Goal: Transaction & Acquisition: Purchase product/service

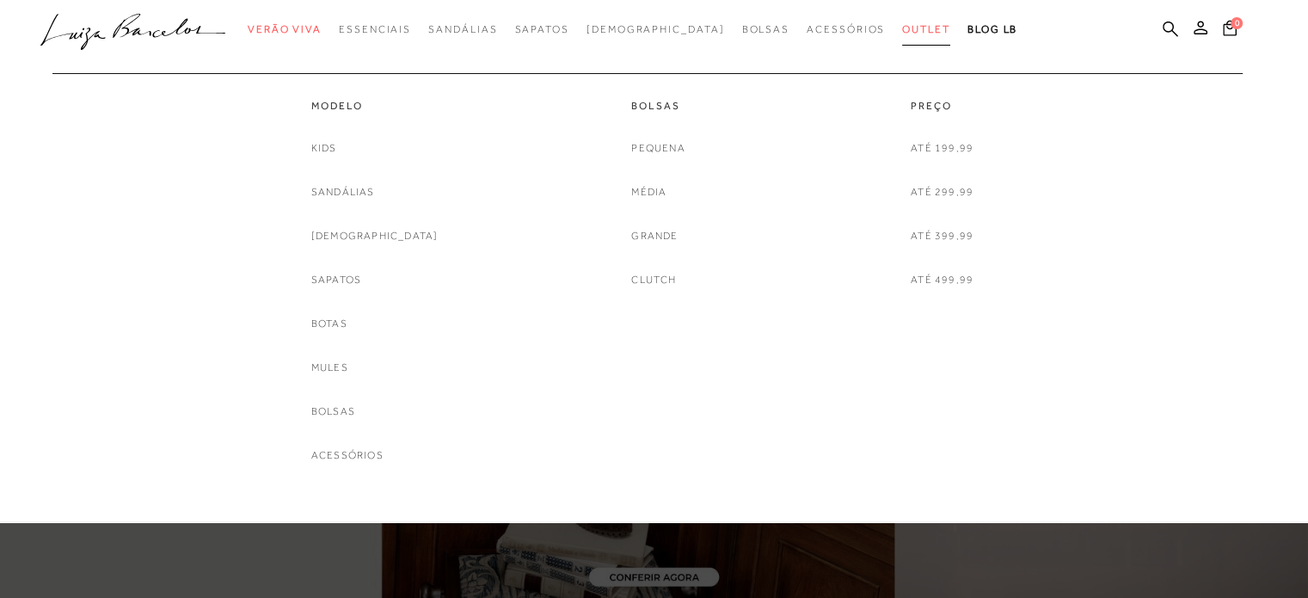
click at [902, 31] on span "Outlet" at bounding box center [926, 29] width 48 height 12
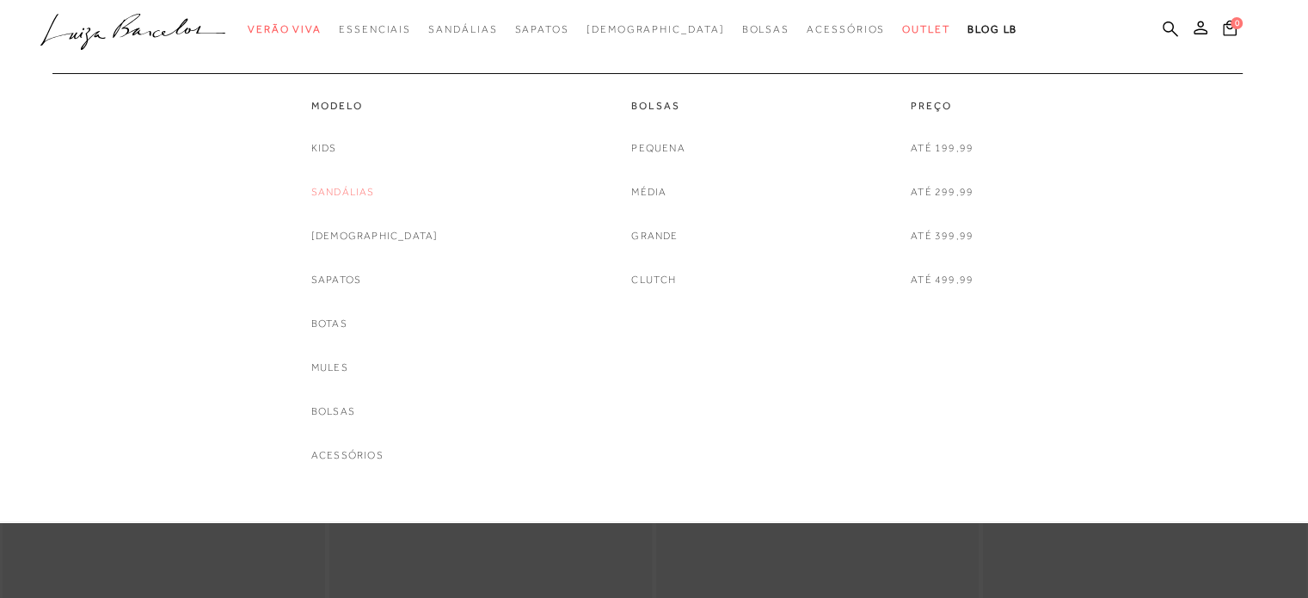
click at [365, 192] on link "Sandálias" at bounding box center [343, 192] width 64 height 18
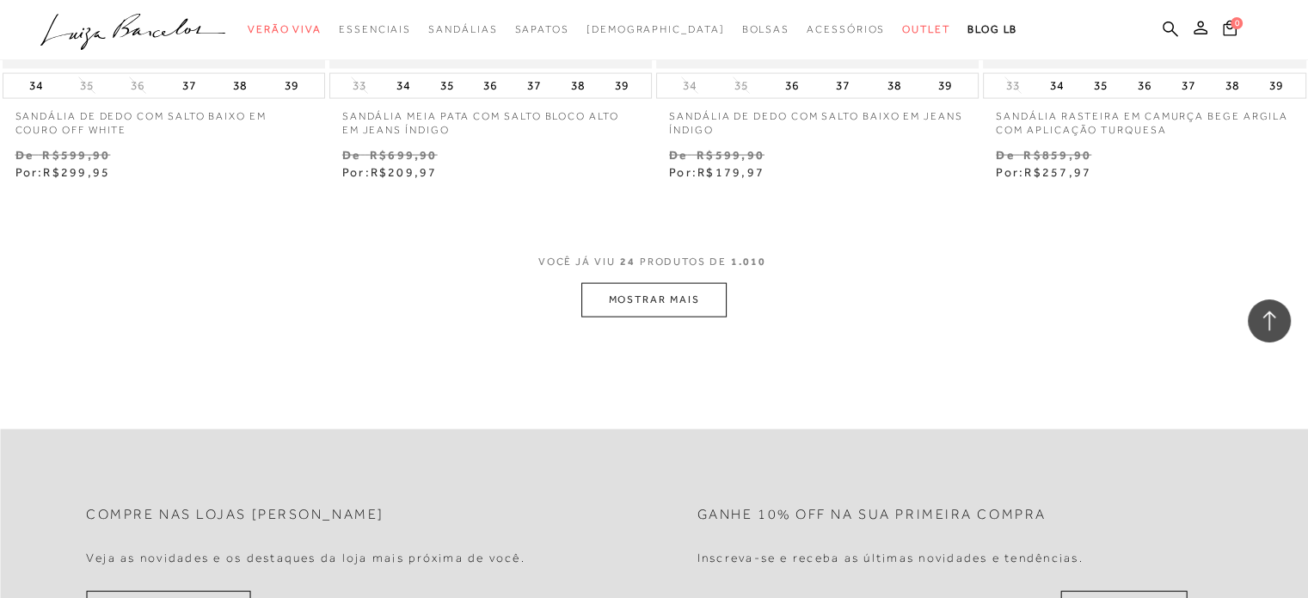
scroll to position [3612, 0]
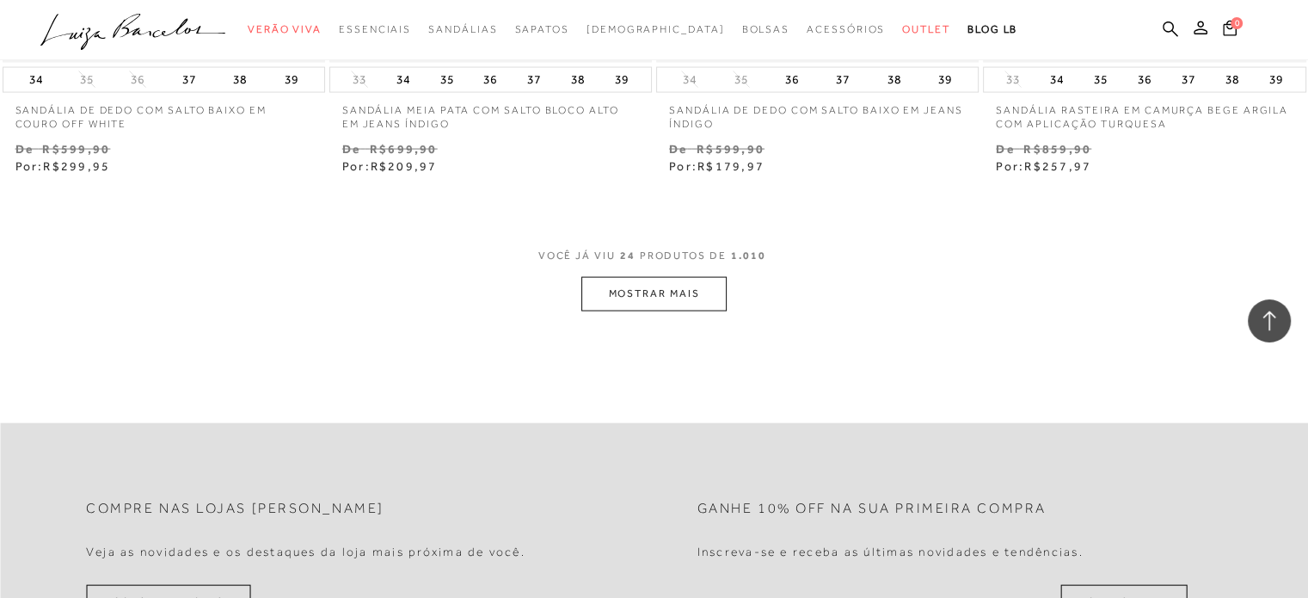
click at [679, 296] on button "MOSTRAR MAIS" at bounding box center [653, 294] width 144 height 34
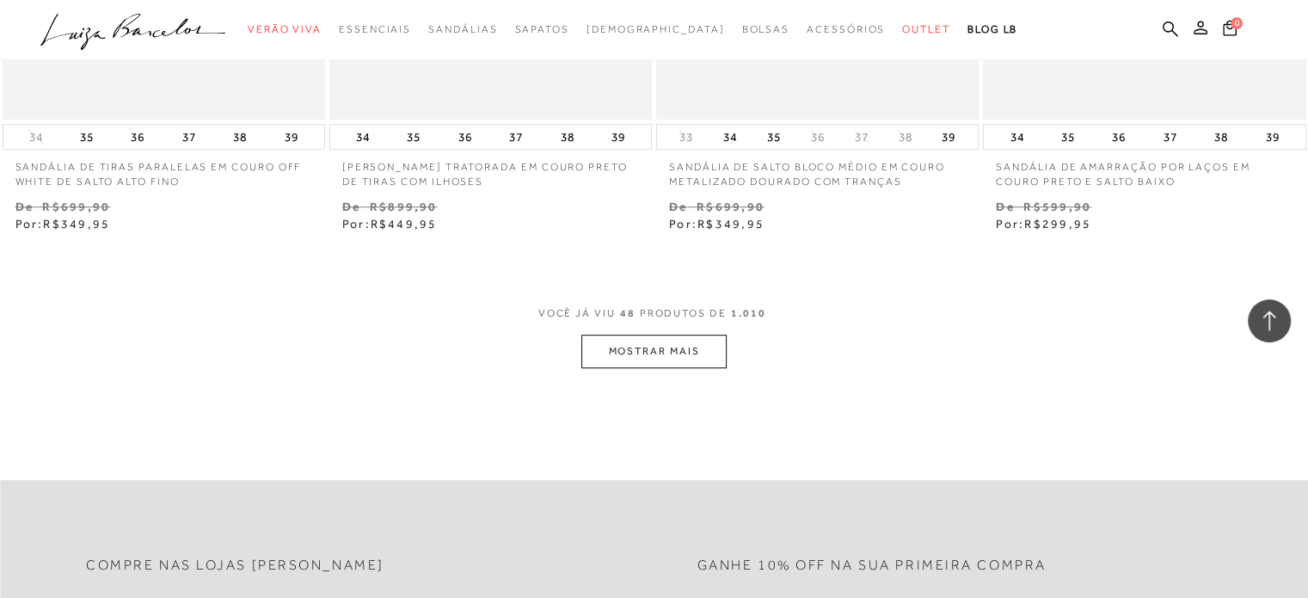
scroll to position [7366, 0]
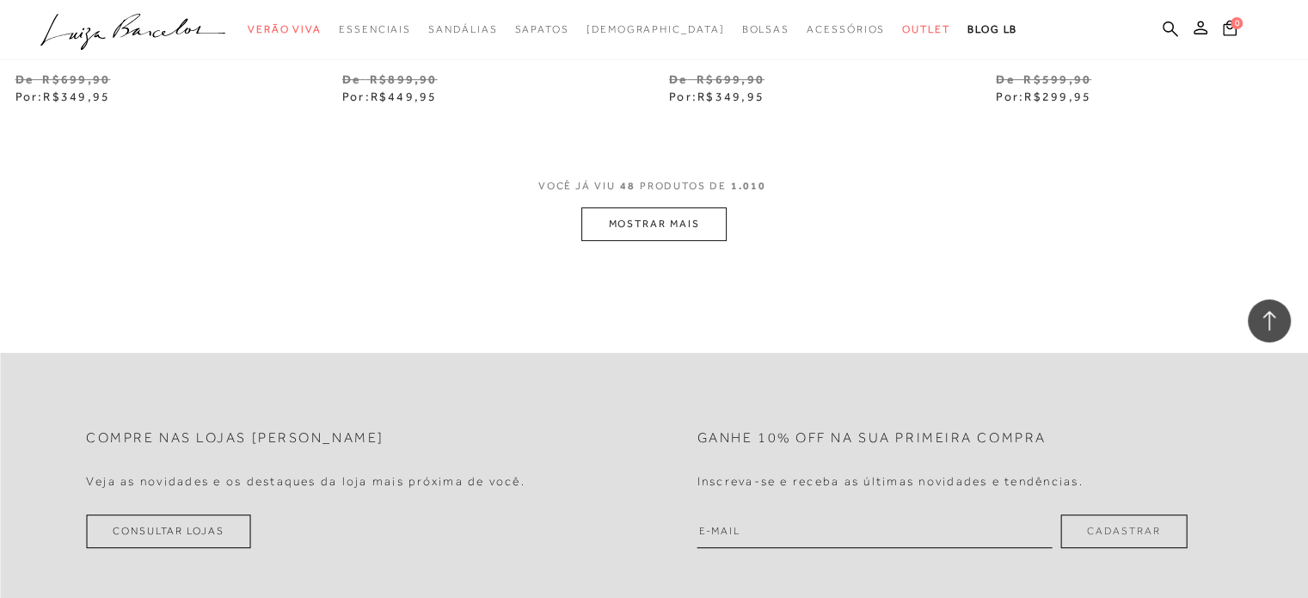
click at [698, 223] on button "MOSTRAR MAIS" at bounding box center [653, 224] width 144 height 34
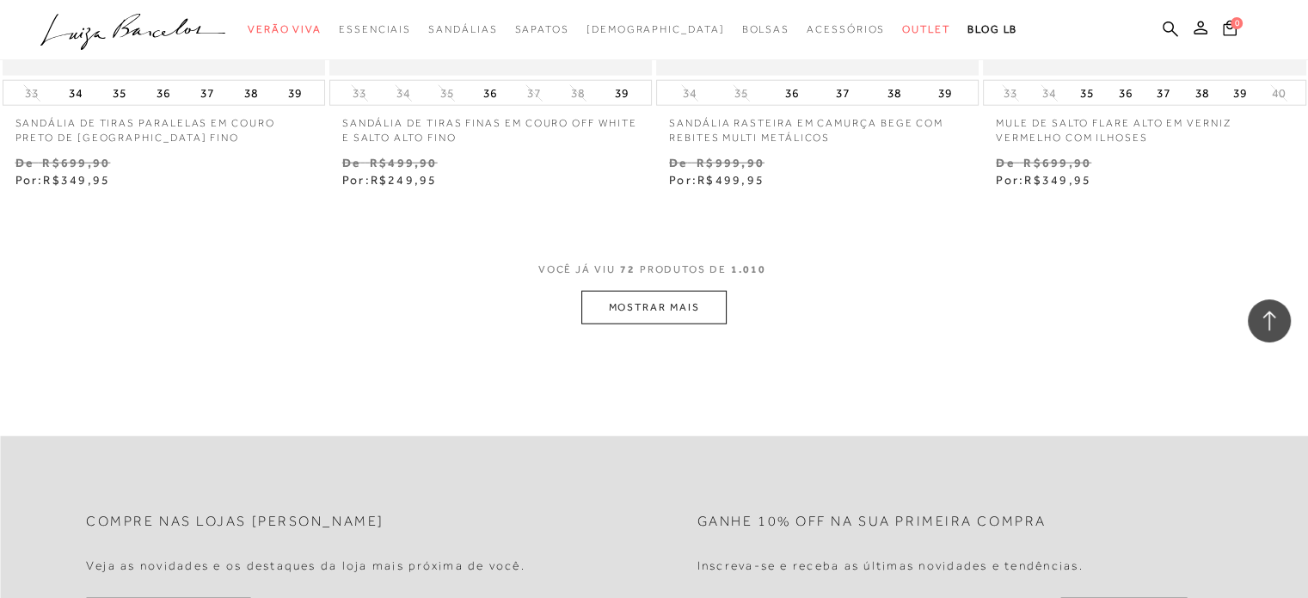
scroll to position [10978, 0]
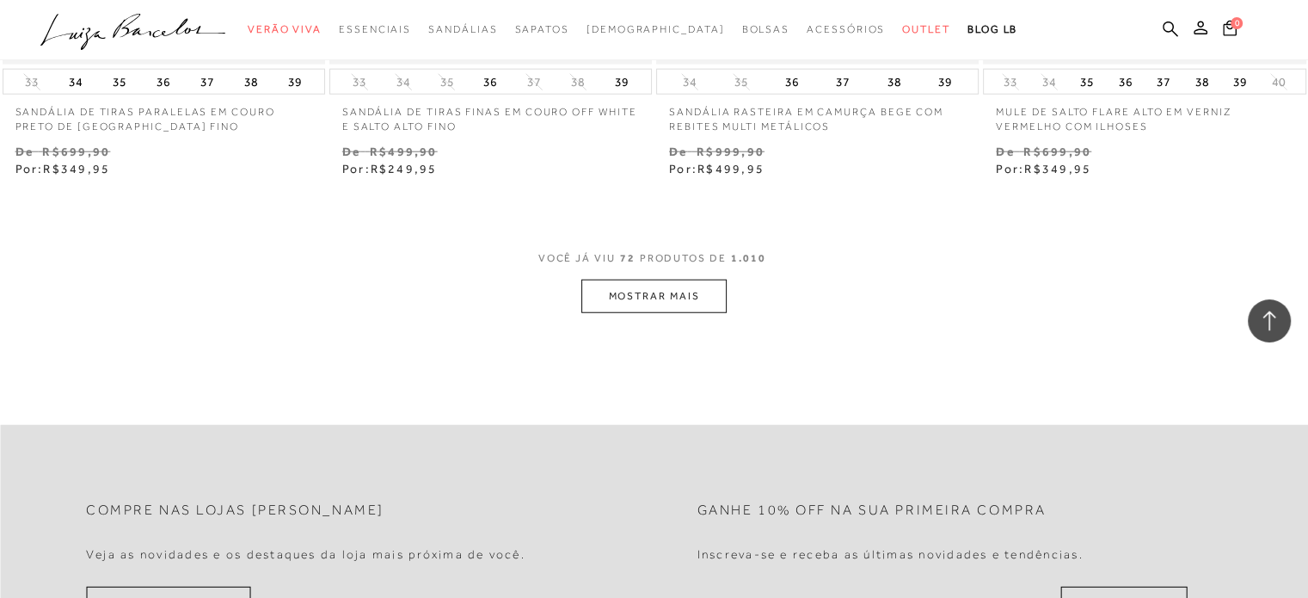
click at [655, 292] on button "MOSTRAR MAIS" at bounding box center [653, 296] width 144 height 34
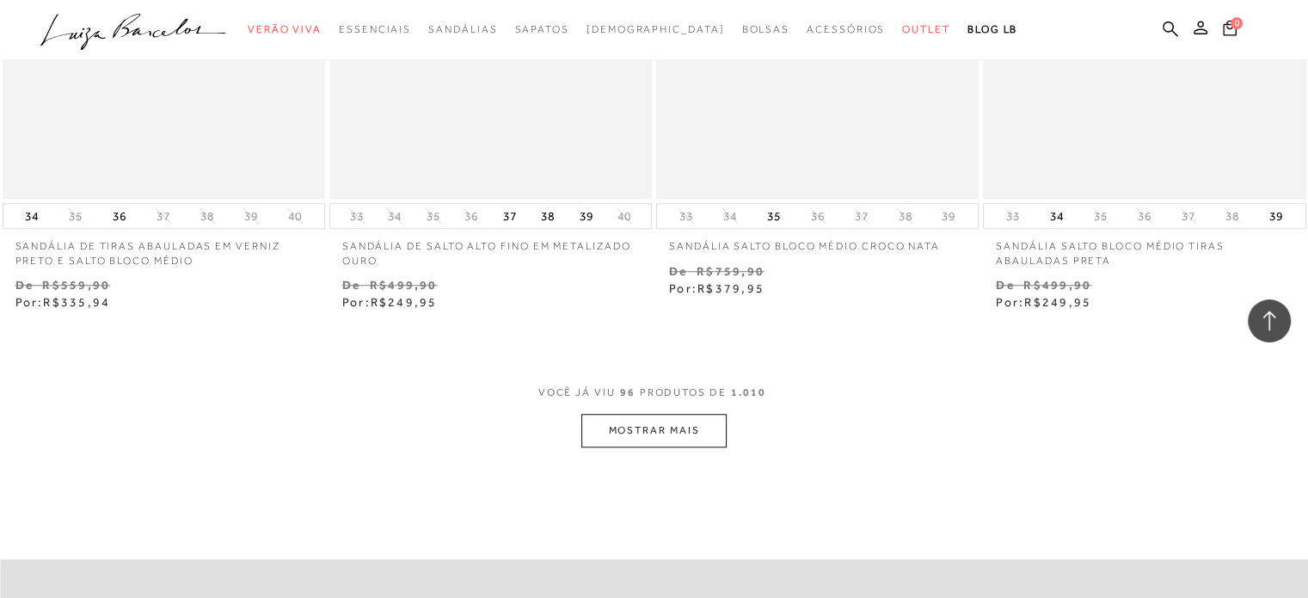
scroll to position [14533, 0]
click at [651, 434] on button "MOSTRAR MAIS" at bounding box center [653, 426] width 144 height 34
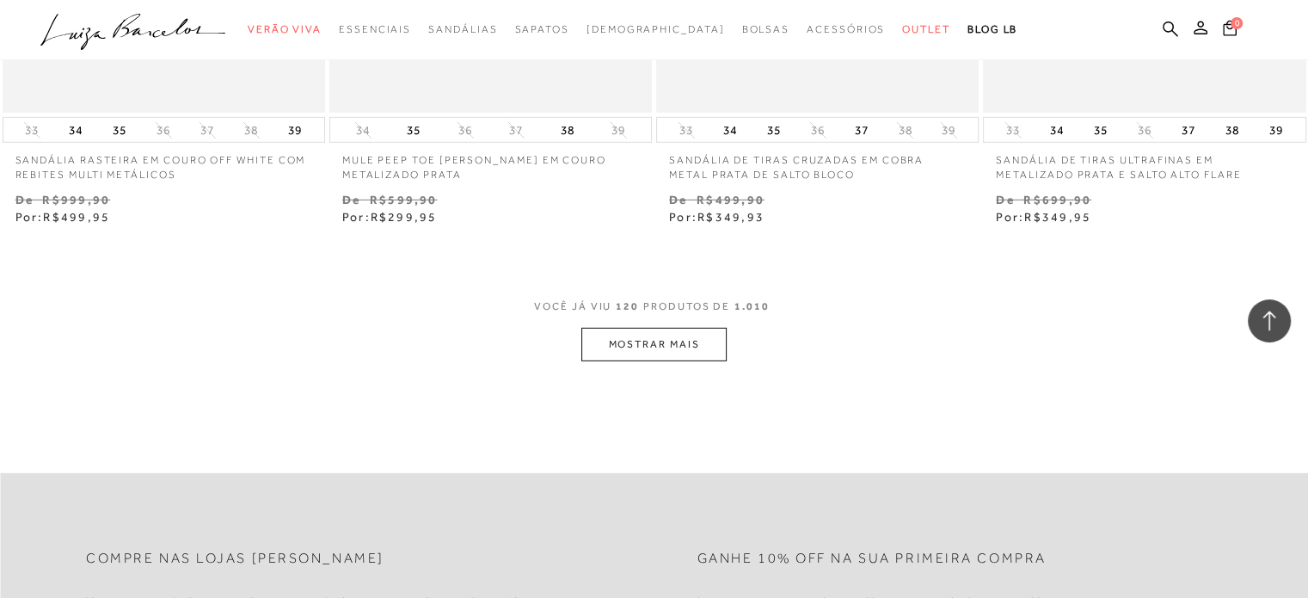
scroll to position [18317, 0]
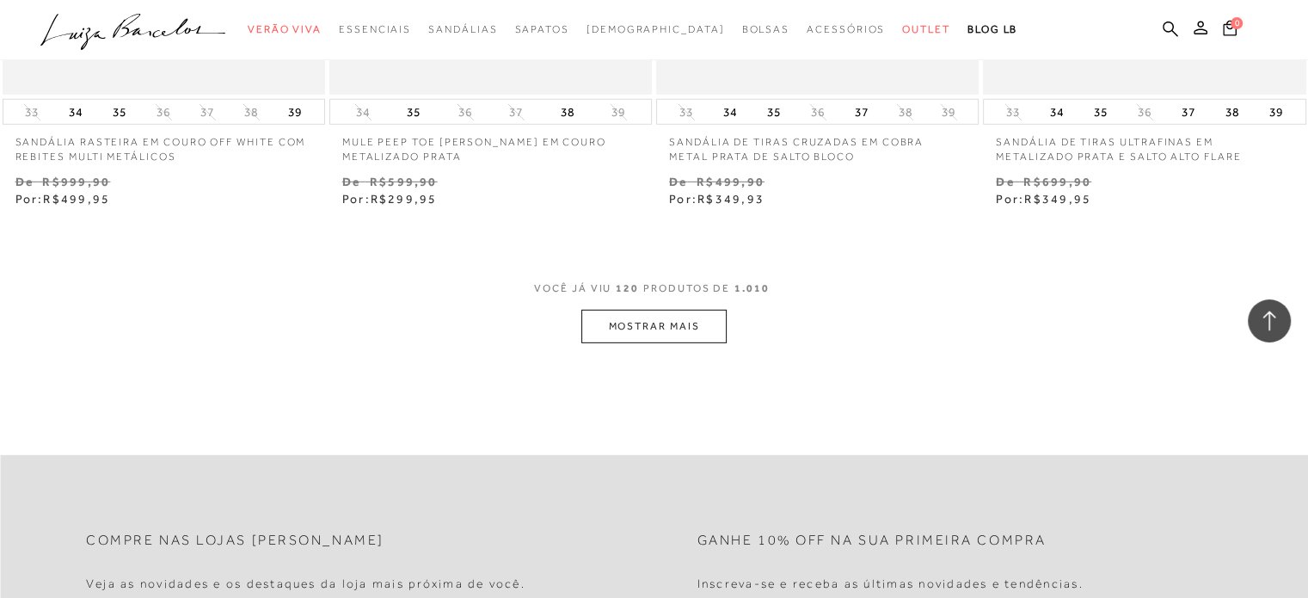
click at [666, 330] on button "MOSTRAR MAIS" at bounding box center [653, 327] width 144 height 34
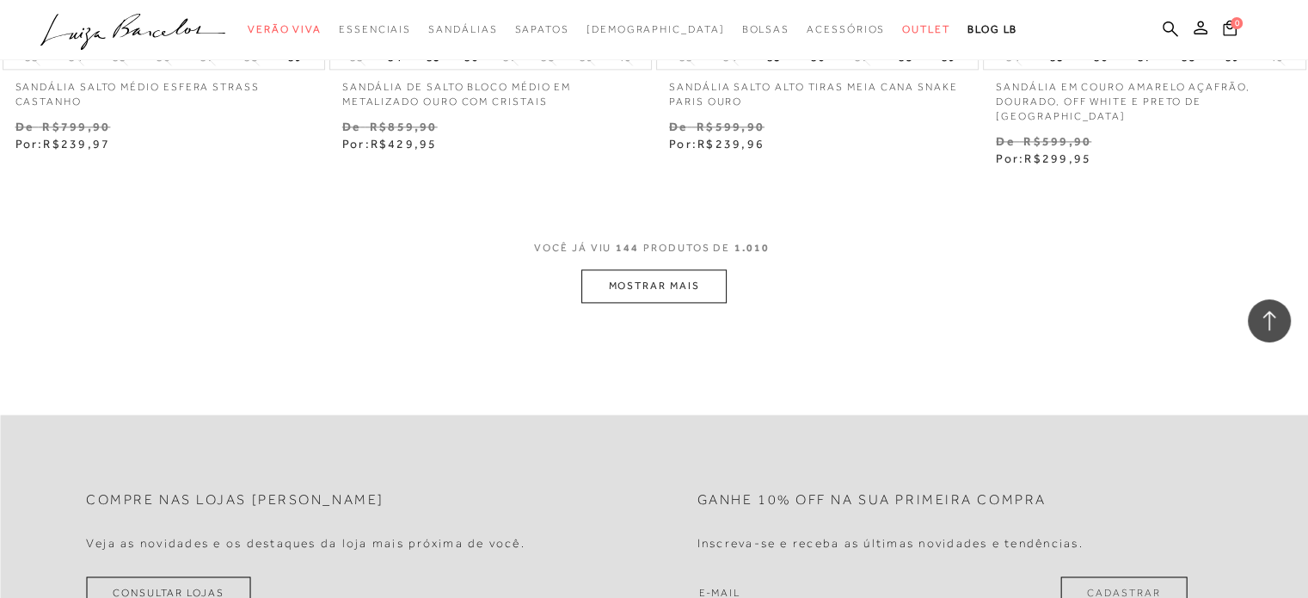
scroll to position [22072, 0]
click at [647, 268] on button "MOSTRAR MAIS" at bounding box center [653, 285] width 144 height 34
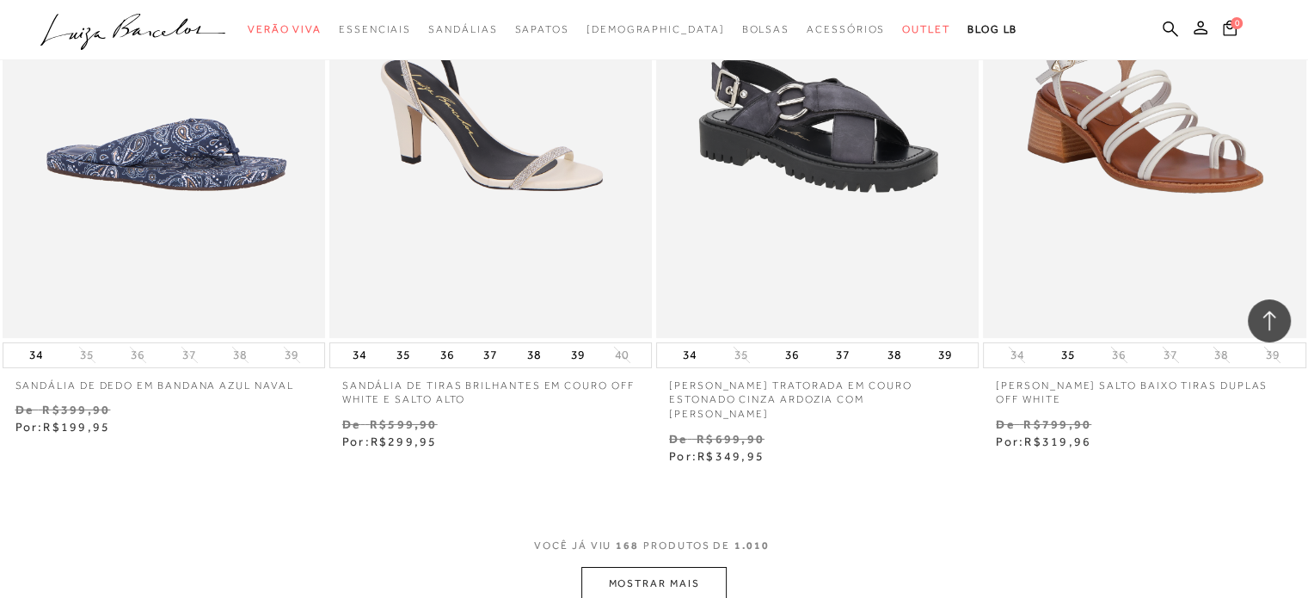
scroll to position [25598, 0]
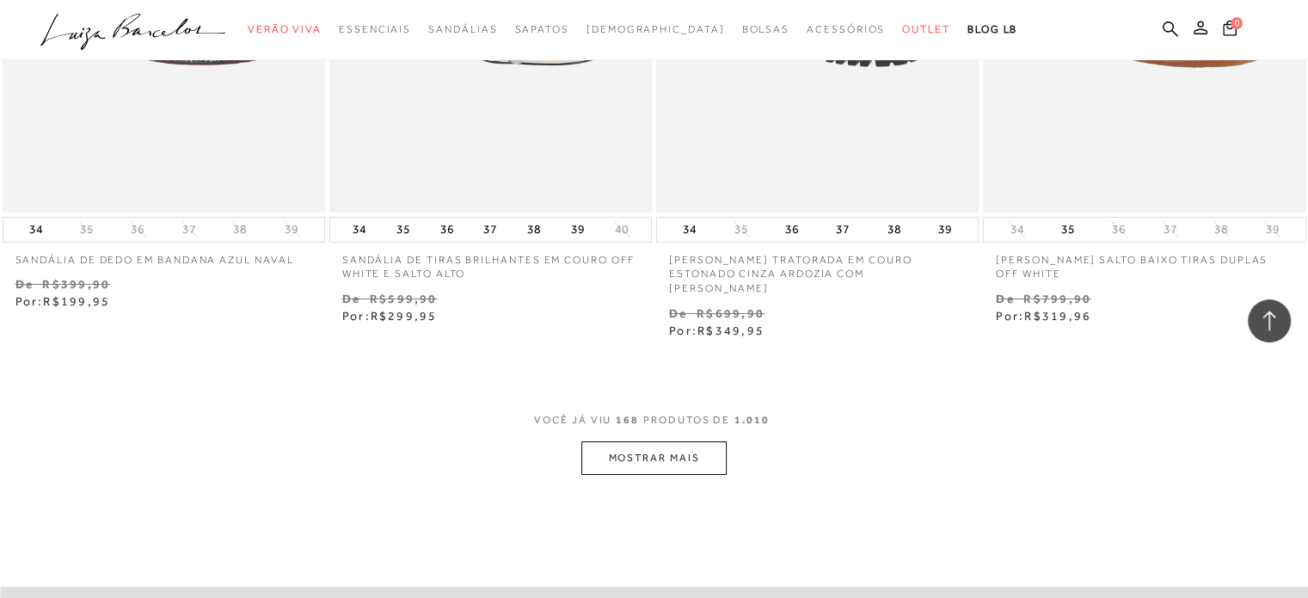
click at [655, 441] on button "MOSTRAR MAIS" at bounding box center [653, 458] width 144 height 34
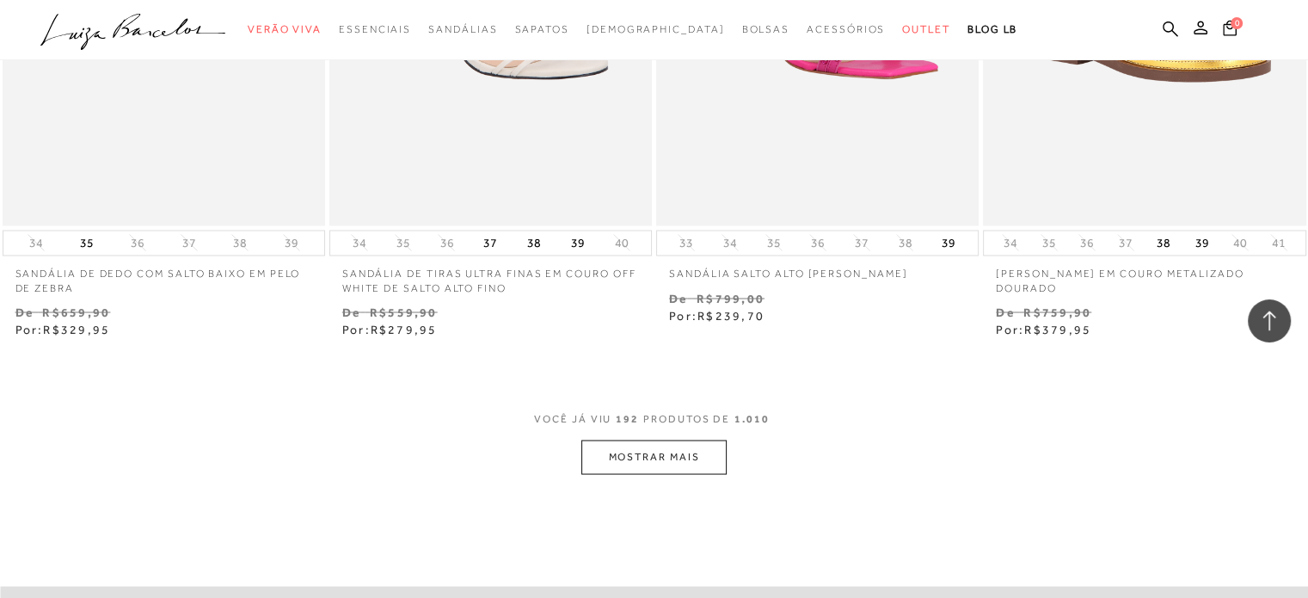
scroll to position [29382, 0]
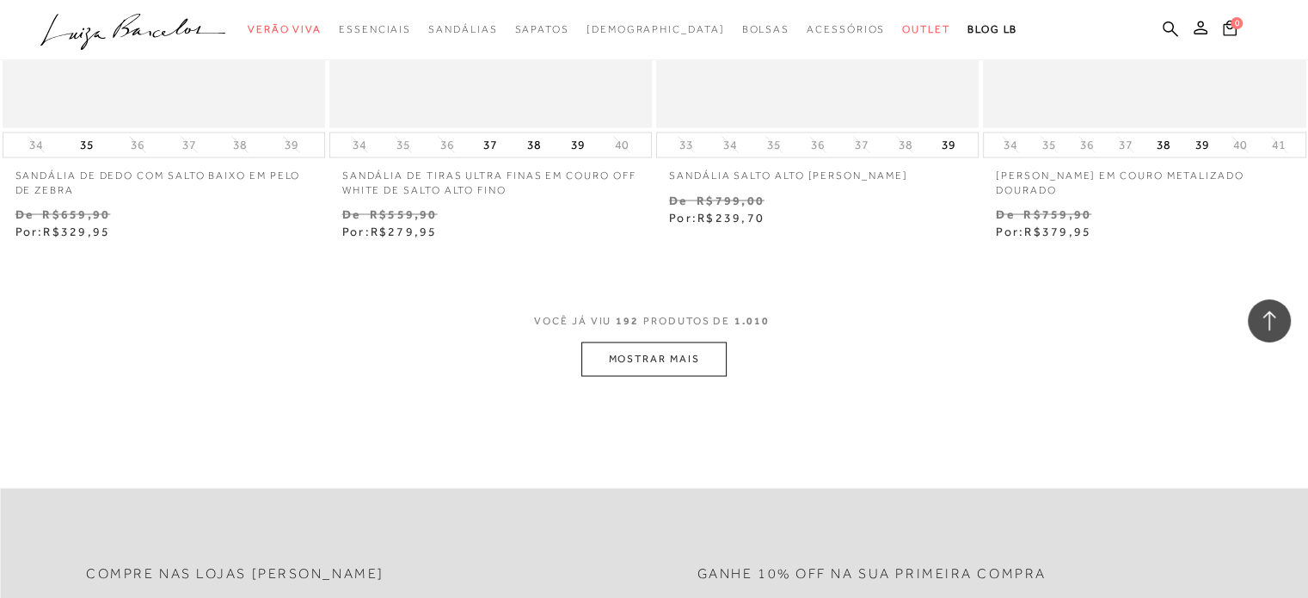
click at [668, 341] on button "MOSTRAR MAIS" at bounding box center [653, 358] width 144 height 34
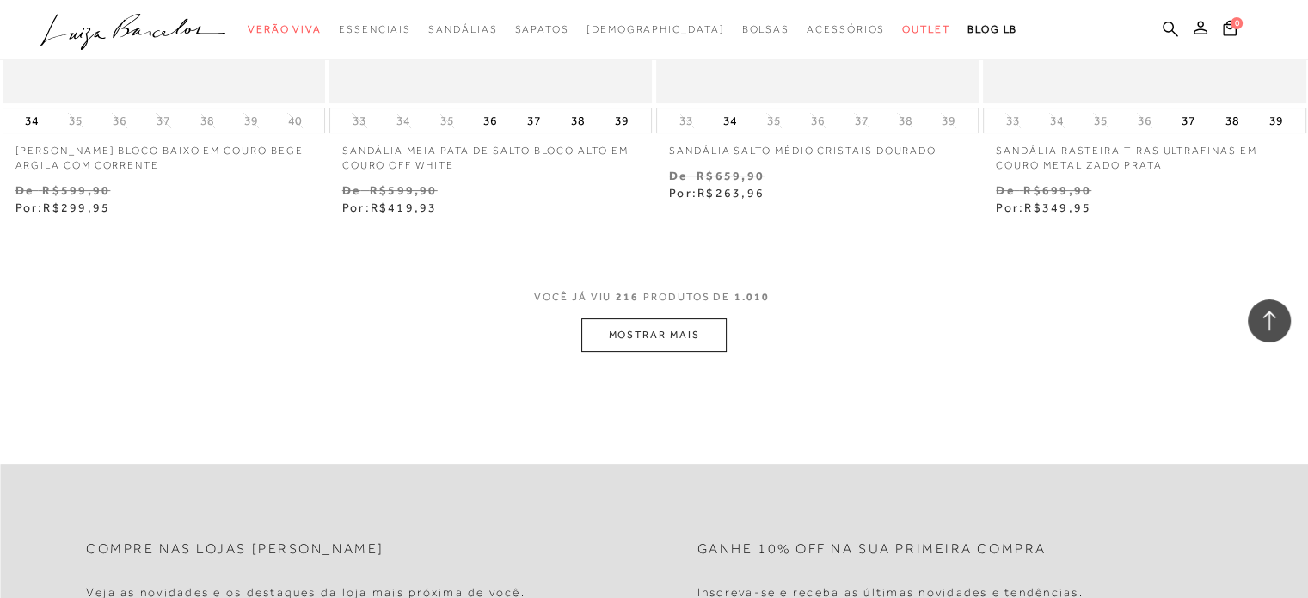
scroll to position [33109, 0]
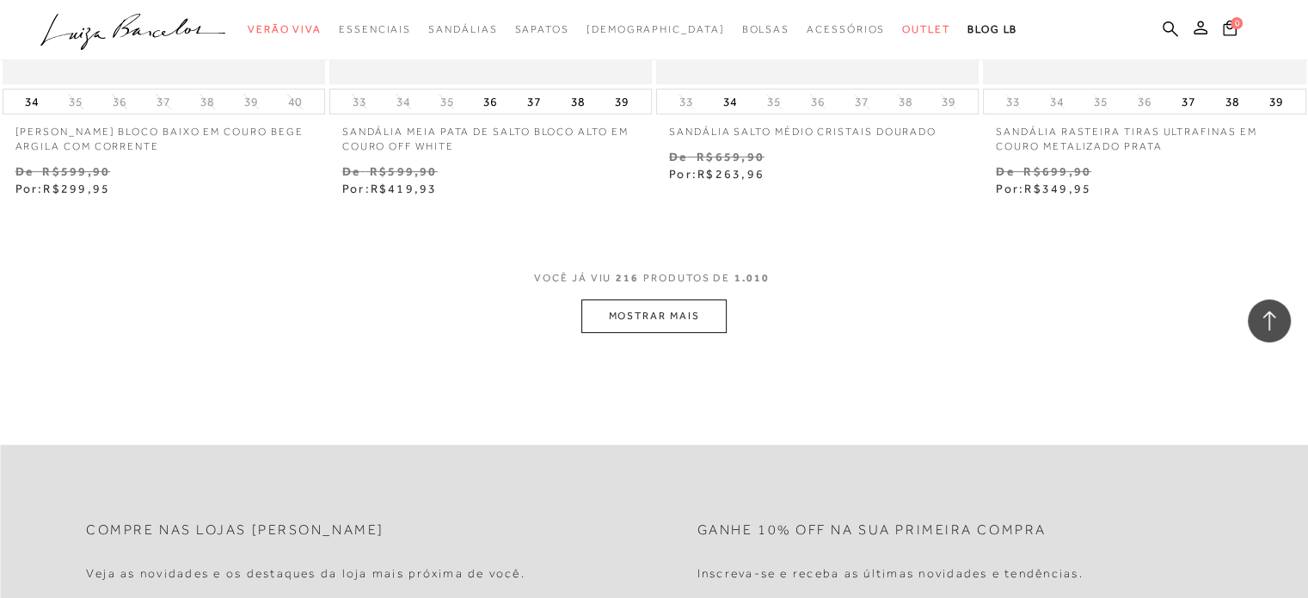
click at [648, 299] on button "MOSTRAR MAIS" at bounding box center [653, 316] width 144 height 34
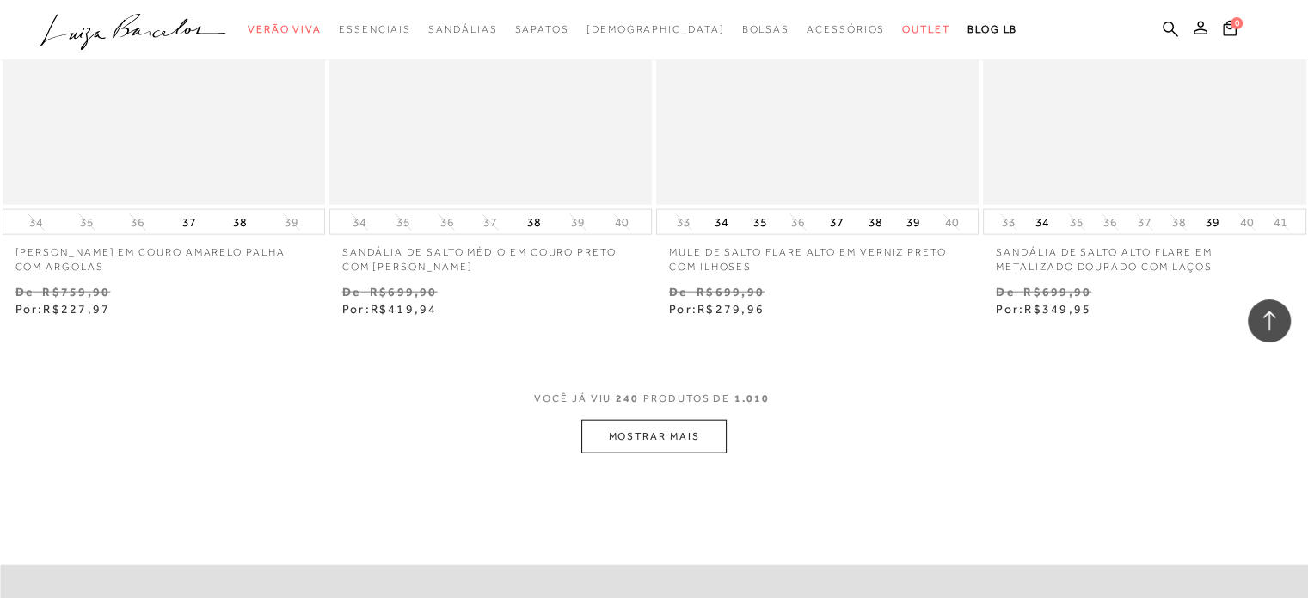
scroll to position [36692, 0]
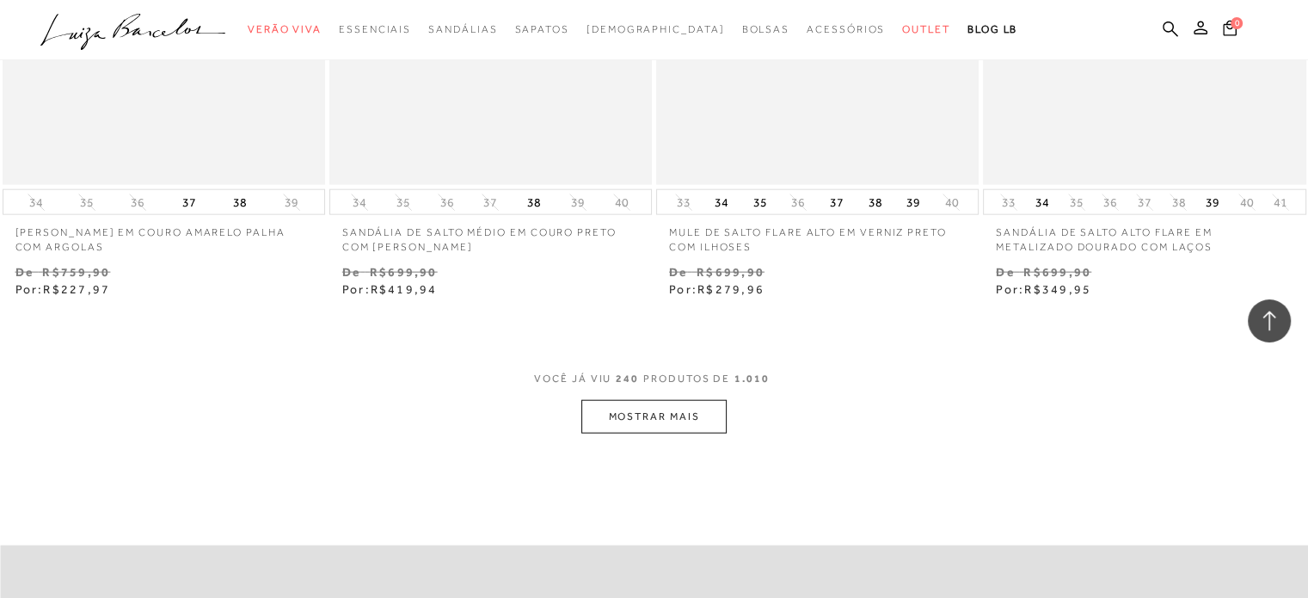
click at [617, 400] on button "MOSTRAR MAIS" at bounding box center [653, 417] width 144 height 34
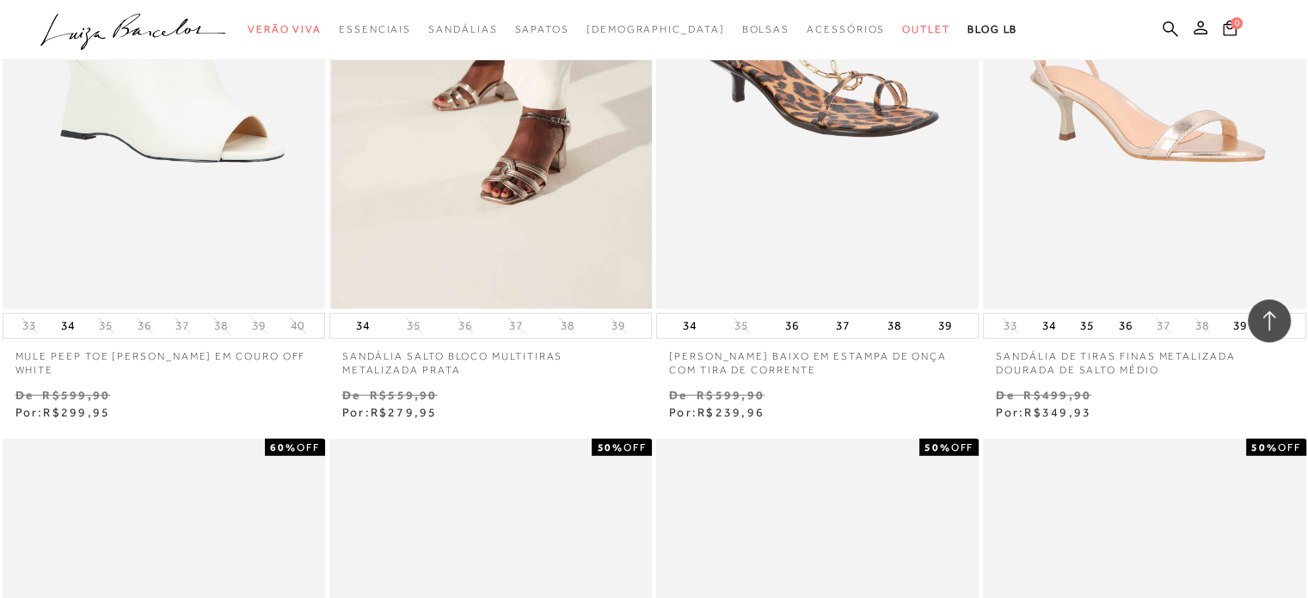
scroll to position [37065, 0]
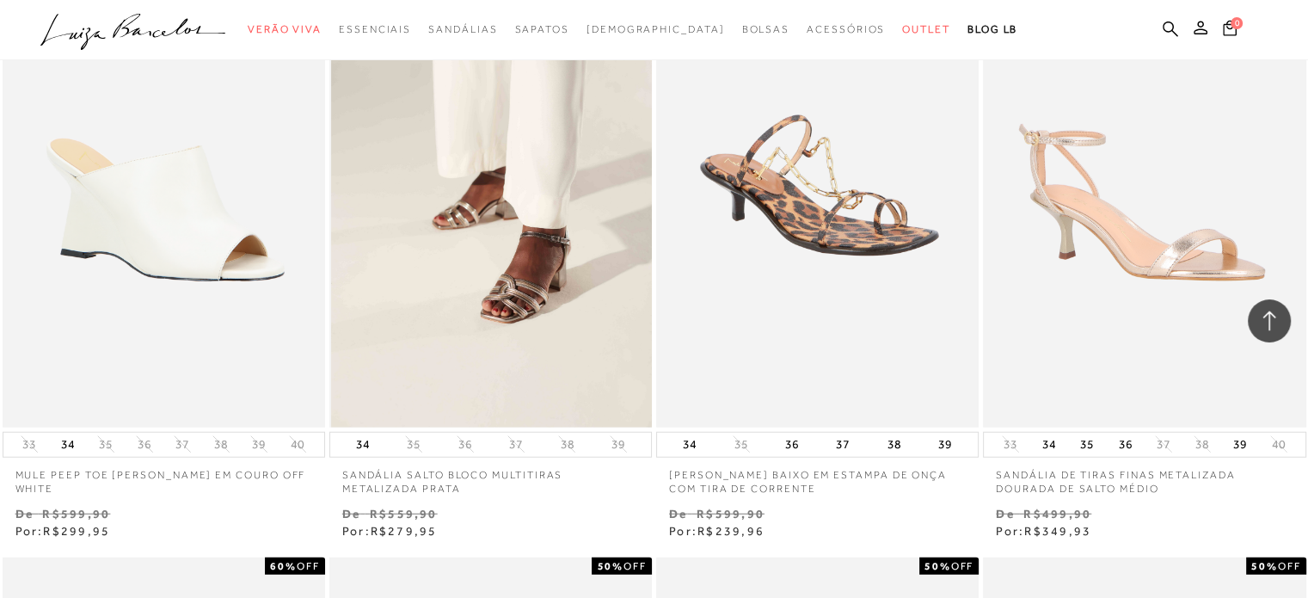
click at [552, 256] on img at bounding box center [491, 185] width 321 height 484
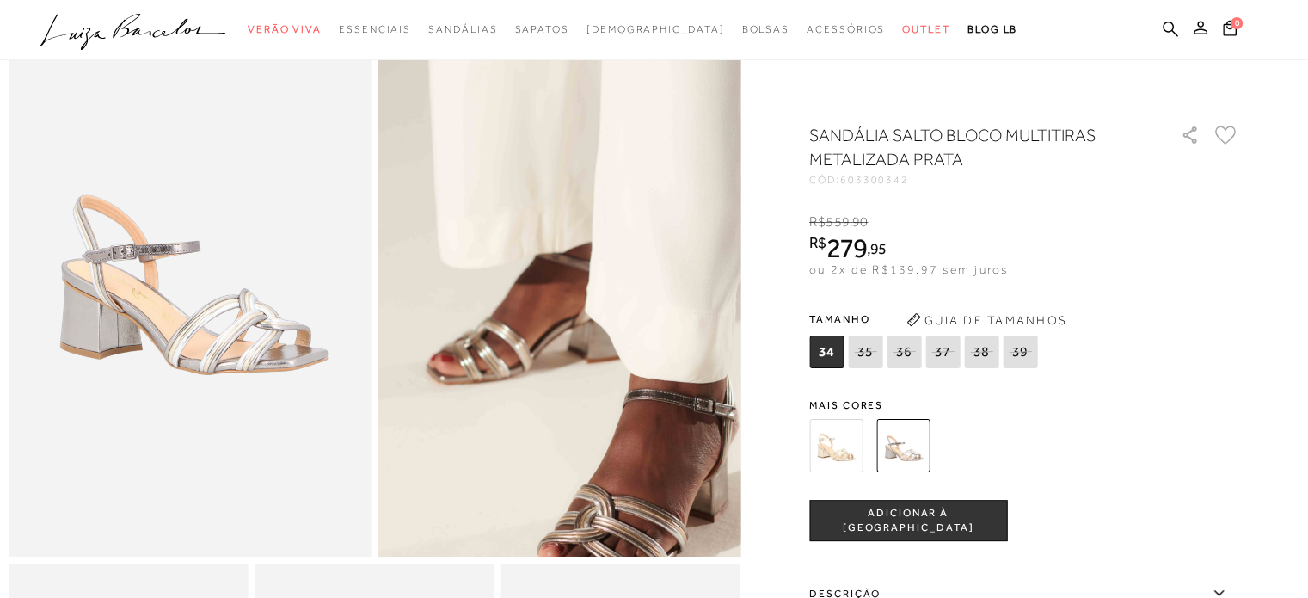
scroll to position [114, 0]
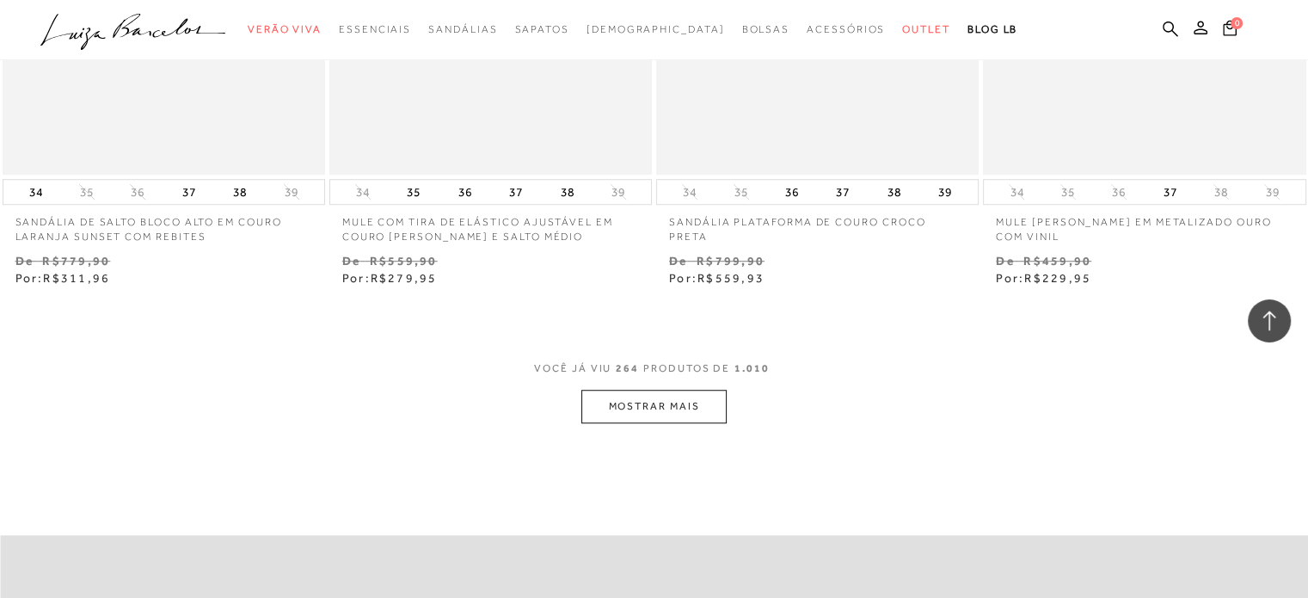
scroll to position [40447, 0]
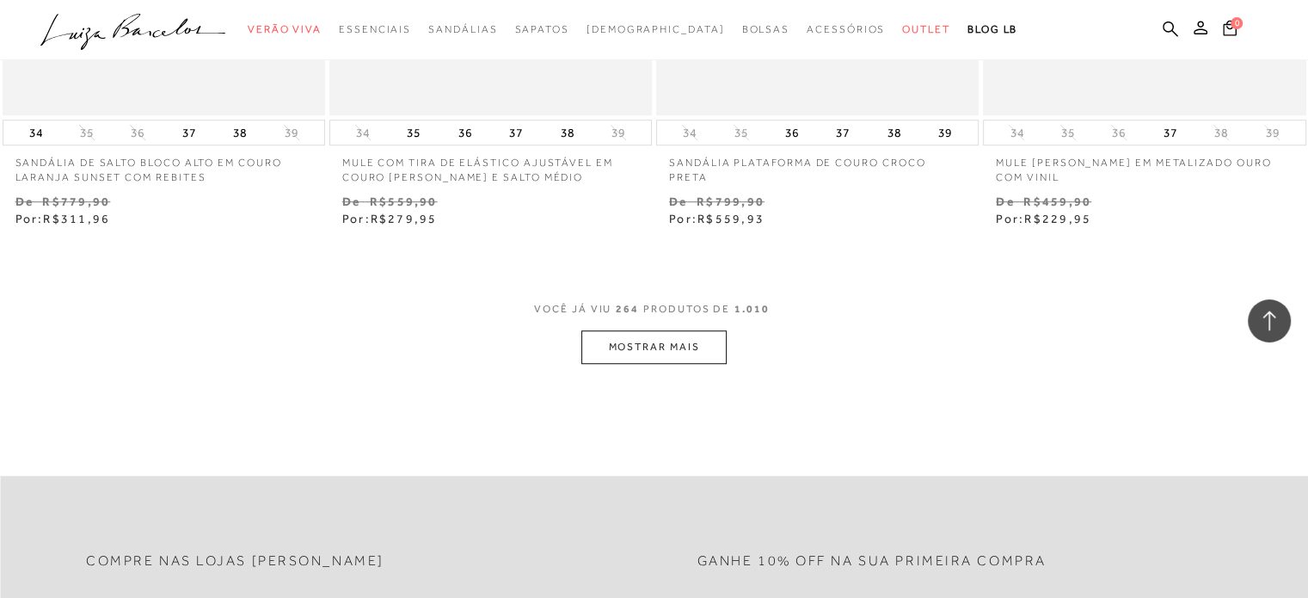
click at [666, 330] on button "MOSTRAR MAIS" at bounding box center [653, 347] width 144 height 34
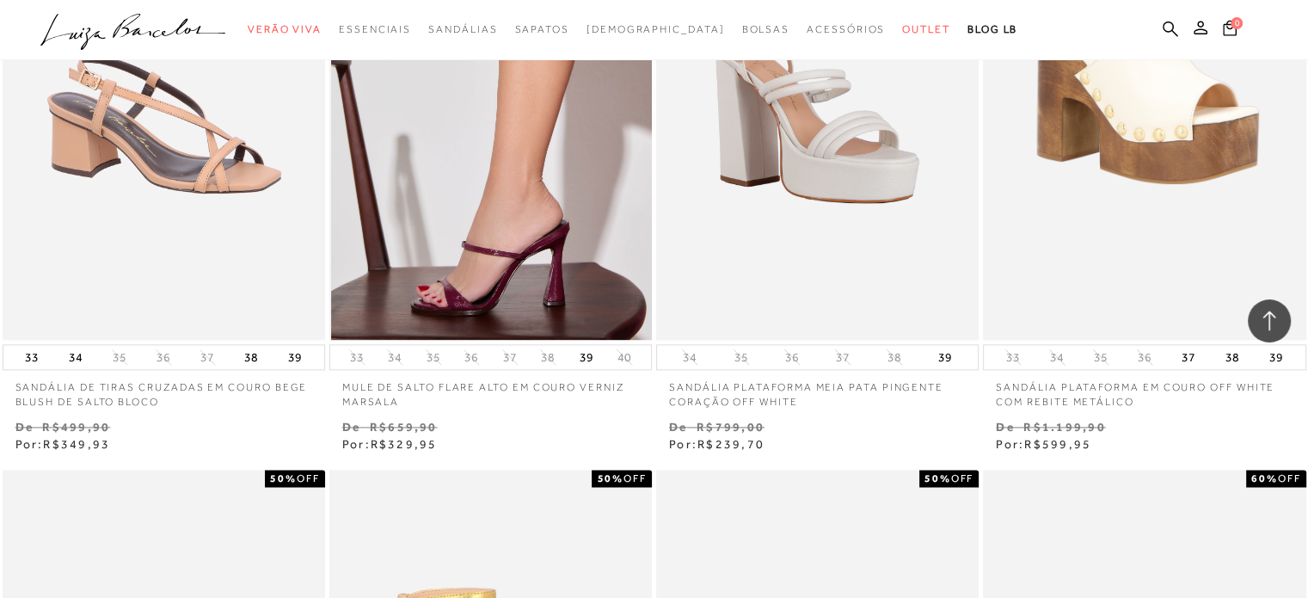
scroll to position [41450, 0]
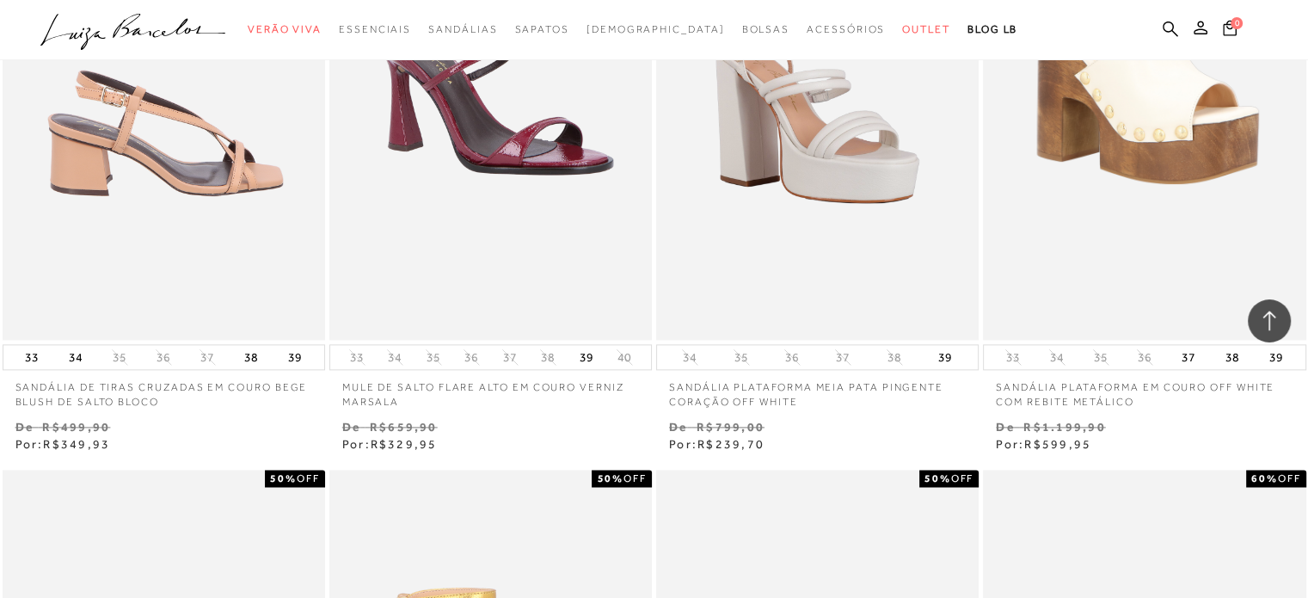
click at [131, 192] on img at bounding box center [164, 98] width 321 height 484
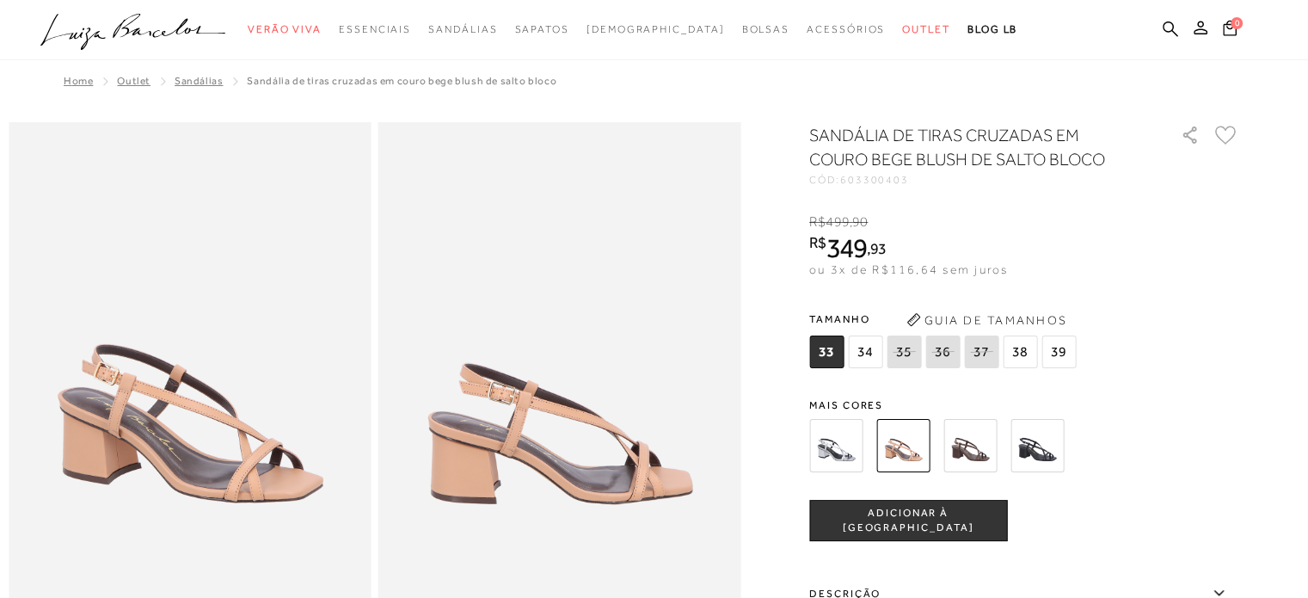
click at [1037, 453] on img at bounding box center [1036, 445] width 53 height 53
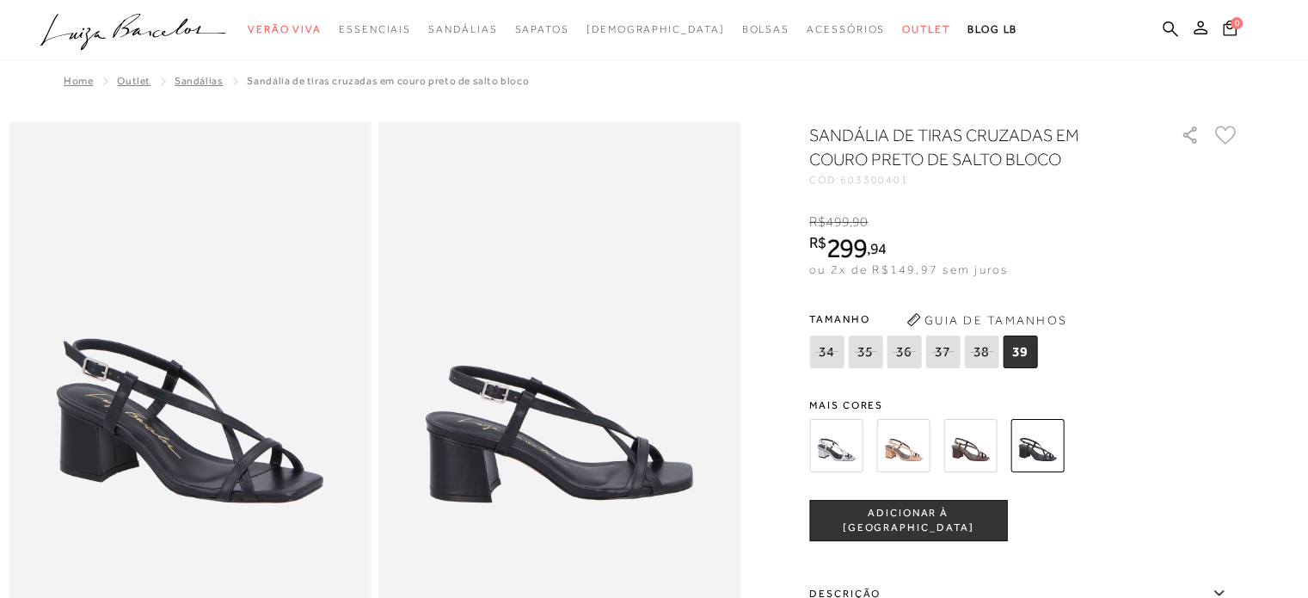
click at [823, 448] on img at bounding box center [835, 445] width 53 height 53
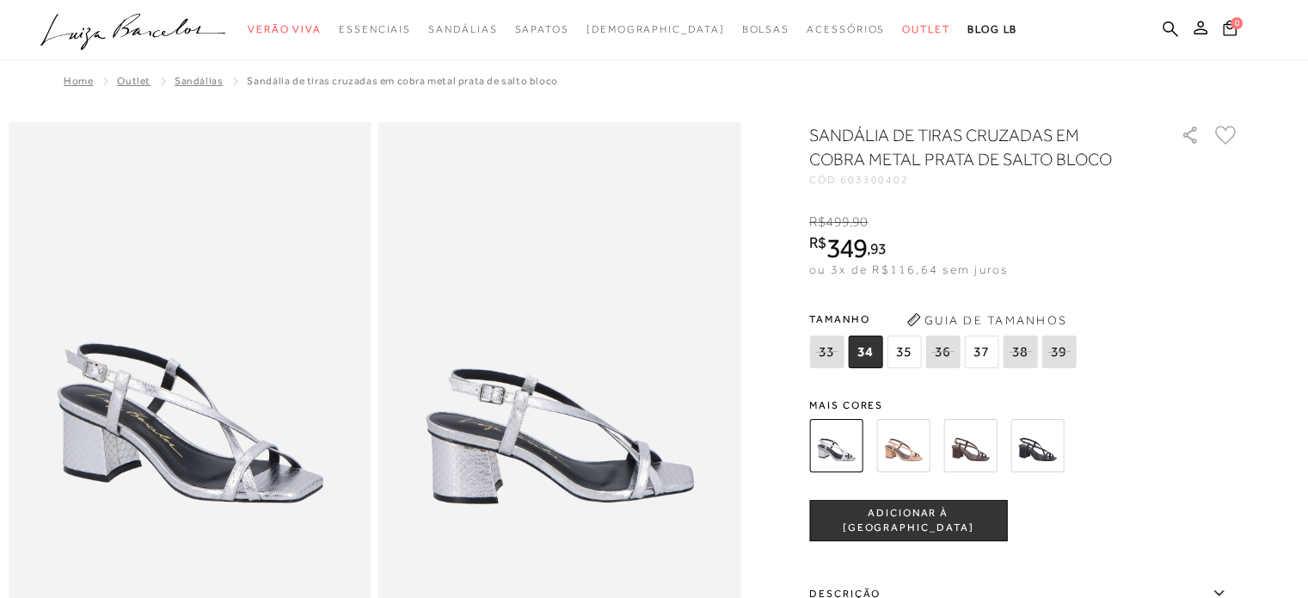
click at [900, 452] on img at bounding box center [902, 445] width 53 height 53
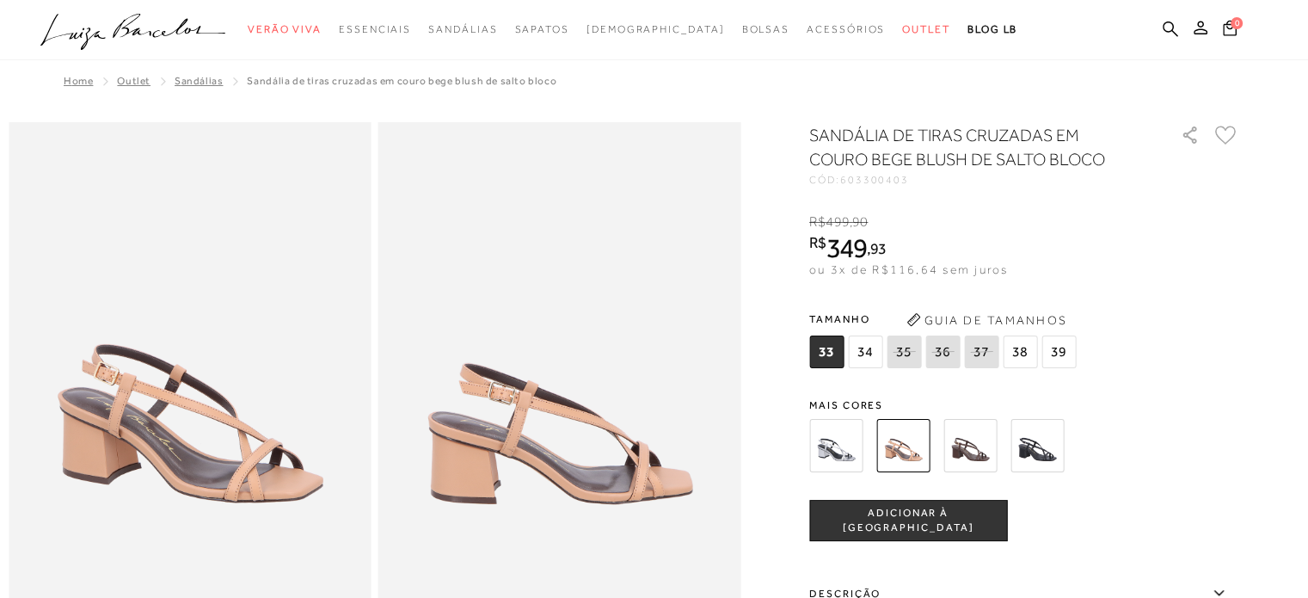
click at [970, 438] on img at bounding box center [969, 445] width 53 height 53
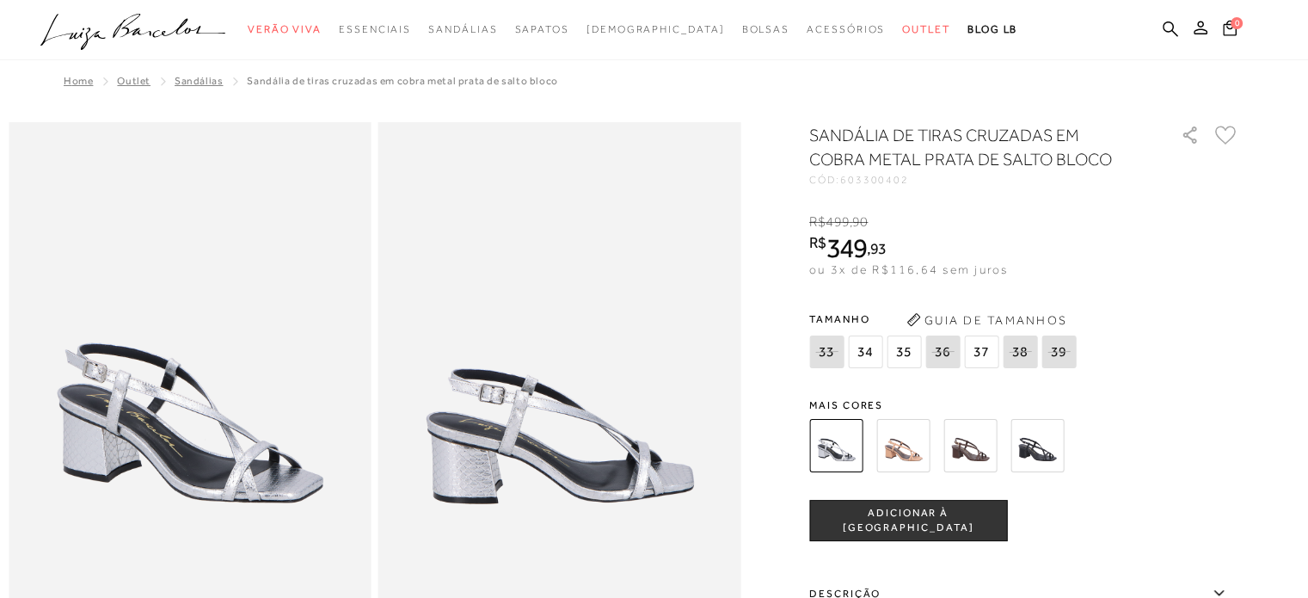
scroll to position [28, 0]
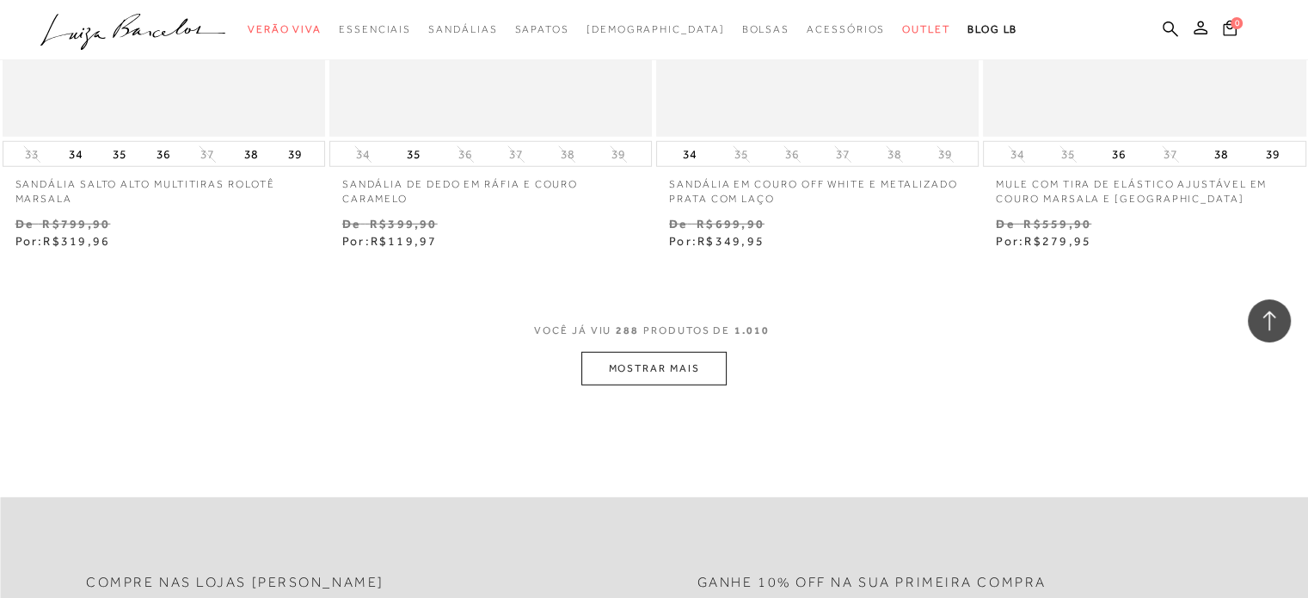
scroll to position [44117, 0]
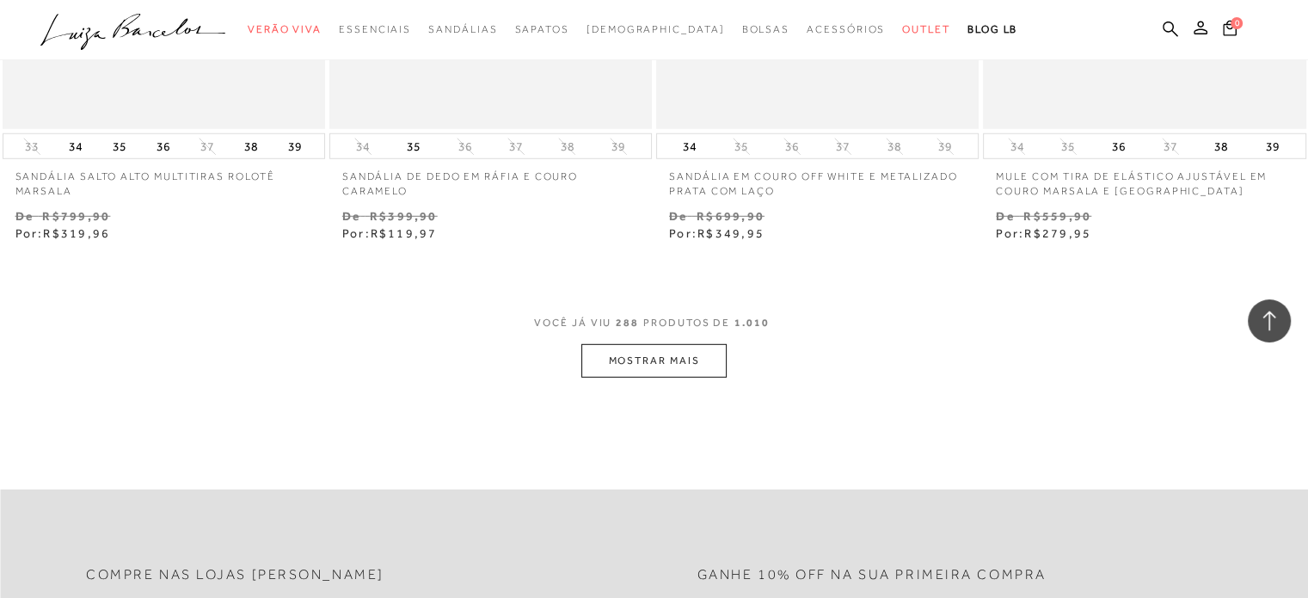
click at [651, 344] on button "MOSTRAR MAIS" at bounding box center [653, 361] width 144 height 34
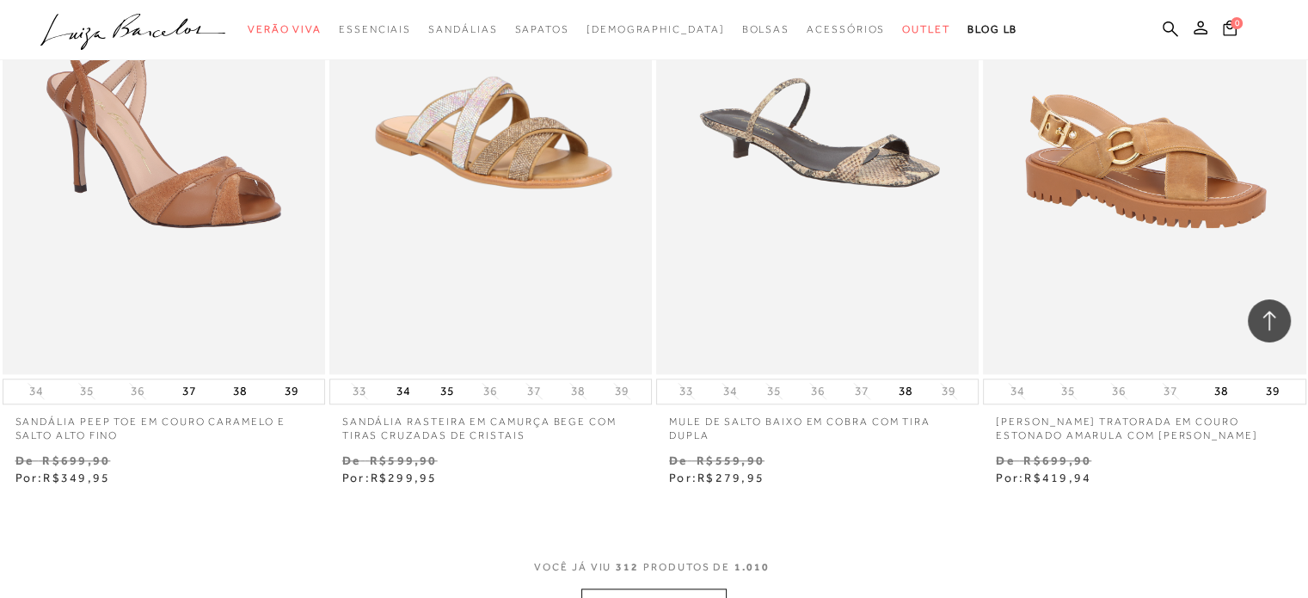
scroll to position [47757, 0]
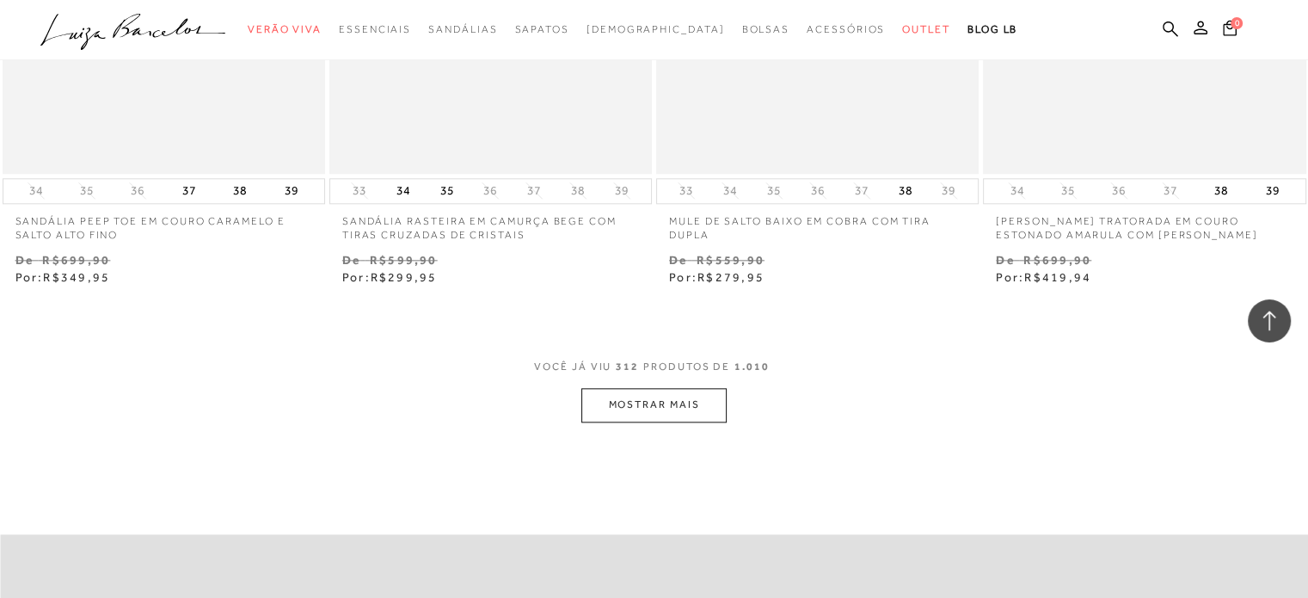
click at [656, 388] on button "MOSTRAR MAIS" at bounding box center [653, 405] width 144 height 34
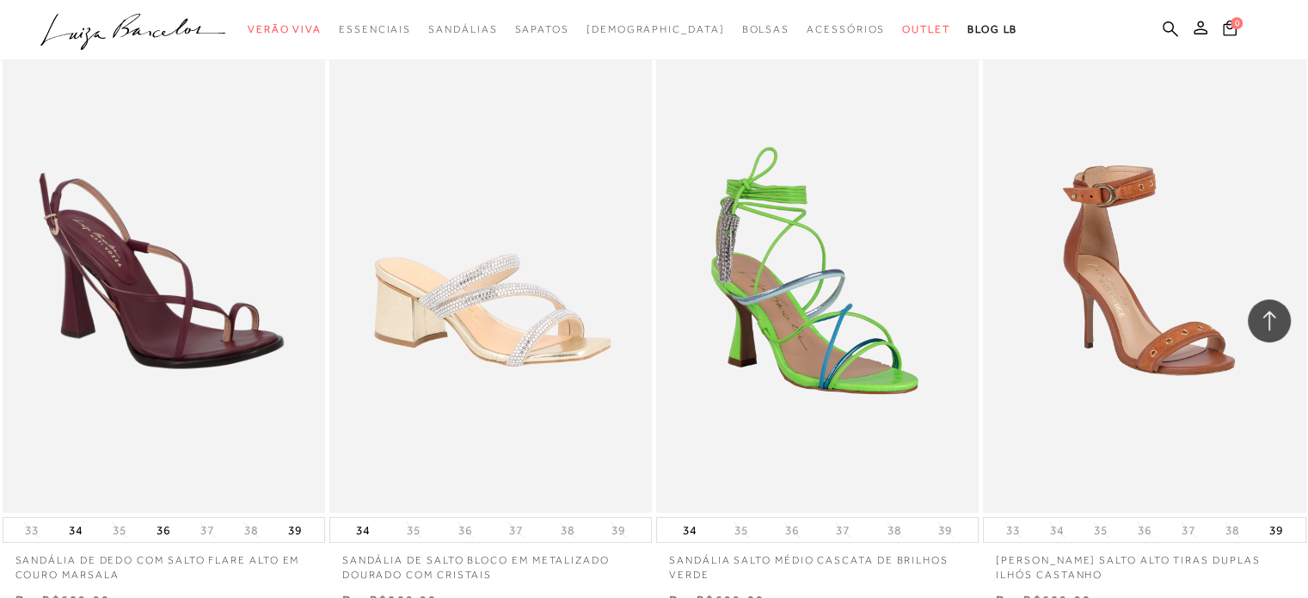
scroll to position [51512, 0]
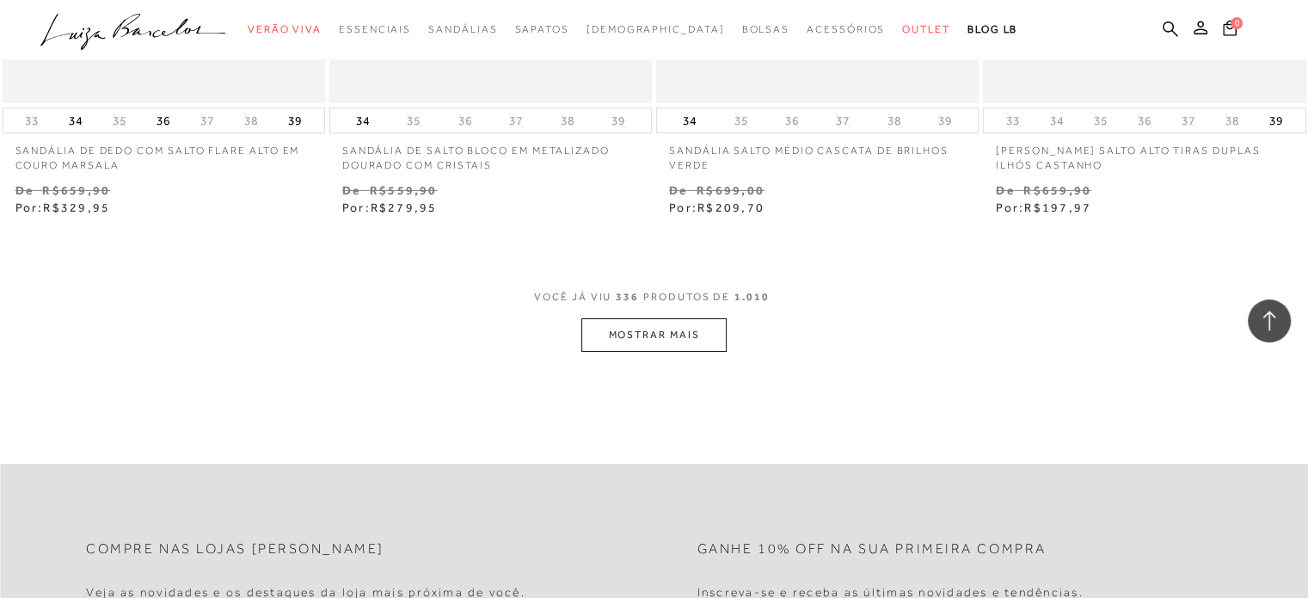
click at [632, 318] on button "MOSTRAR MAIS" at bounding box center [653, 335] width 144 height 34
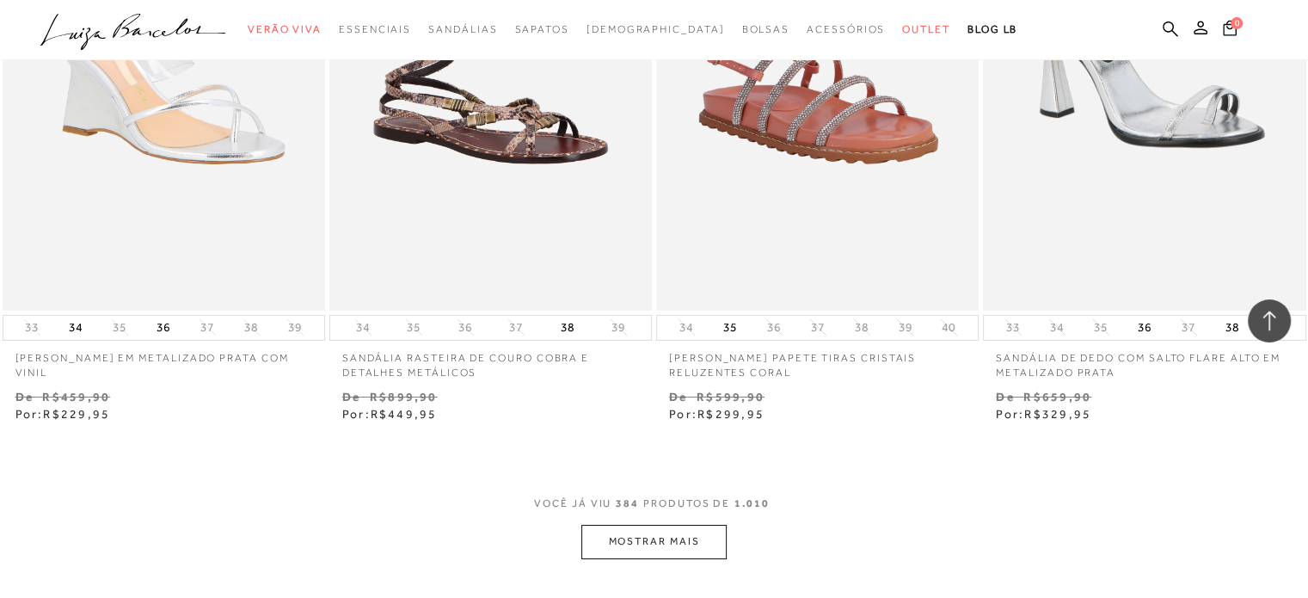
scroll to position [58879, 0]
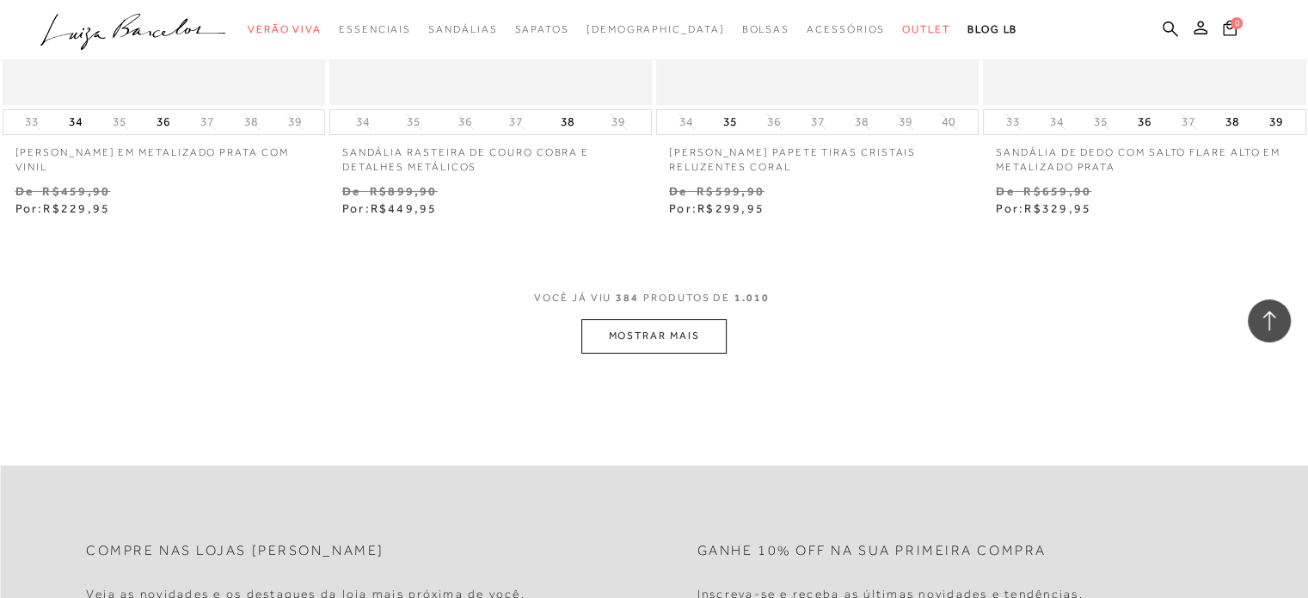
click at [615, 319] on button "MOSTRAR MAIS" at bounding box center [653, 336] width 144 height 34
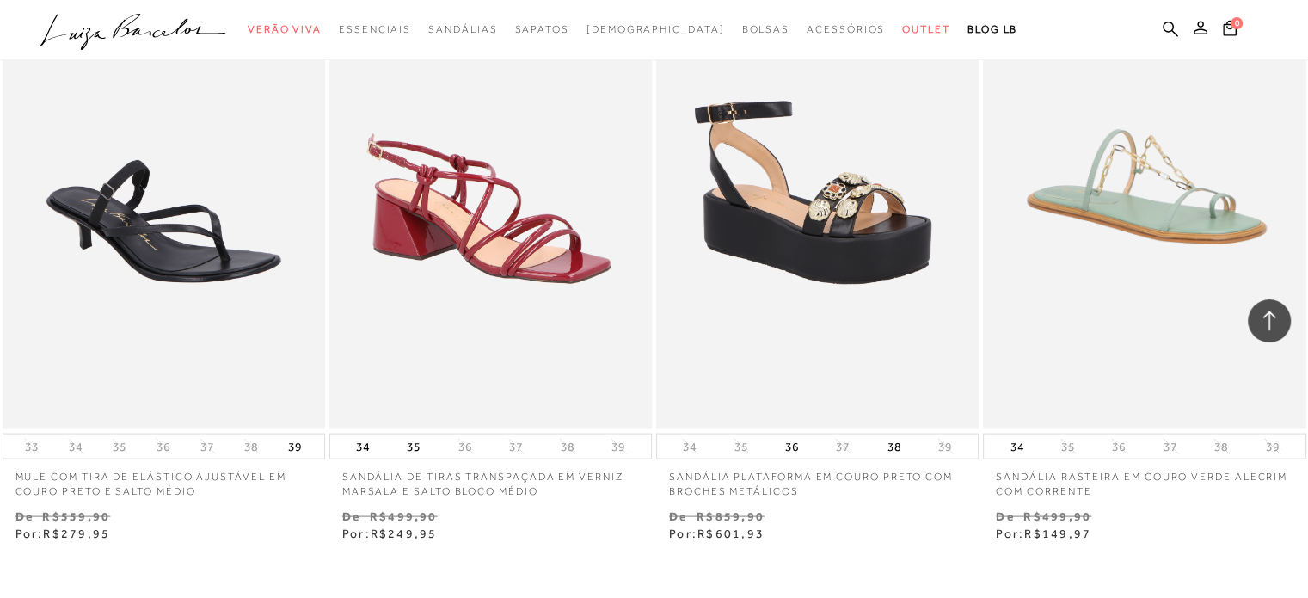
scroll to position [62491, 0]
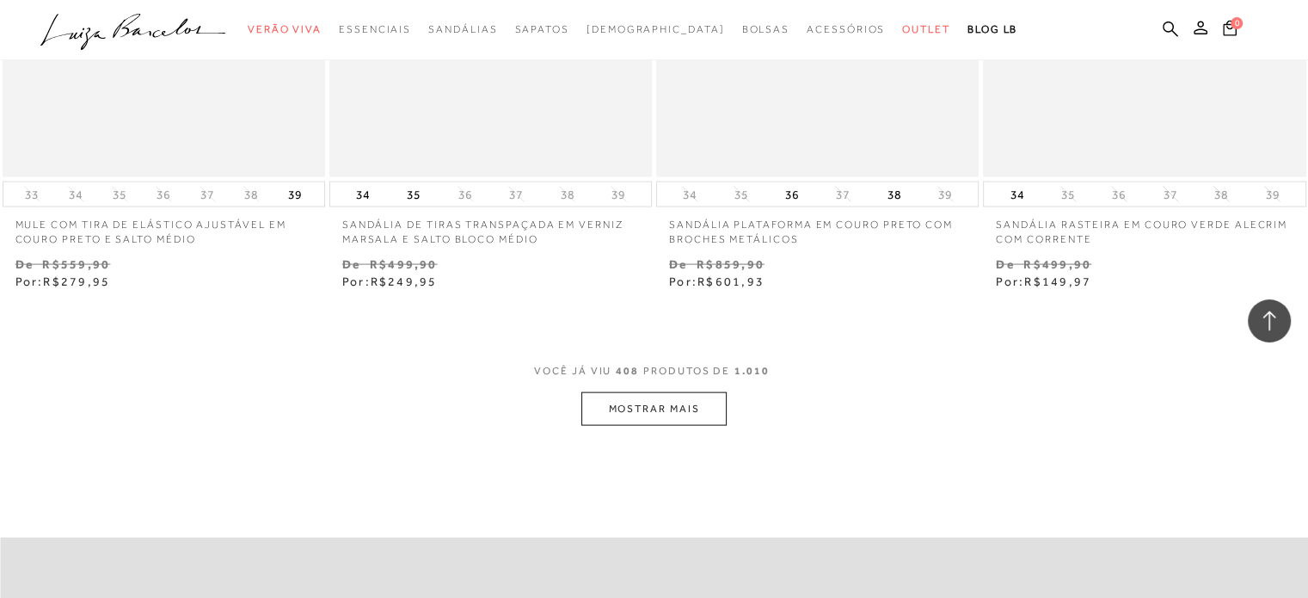
click at [637, 392] on button "MOSTRAR MAIS" at bounding box center [653, 409] width 144 height 34
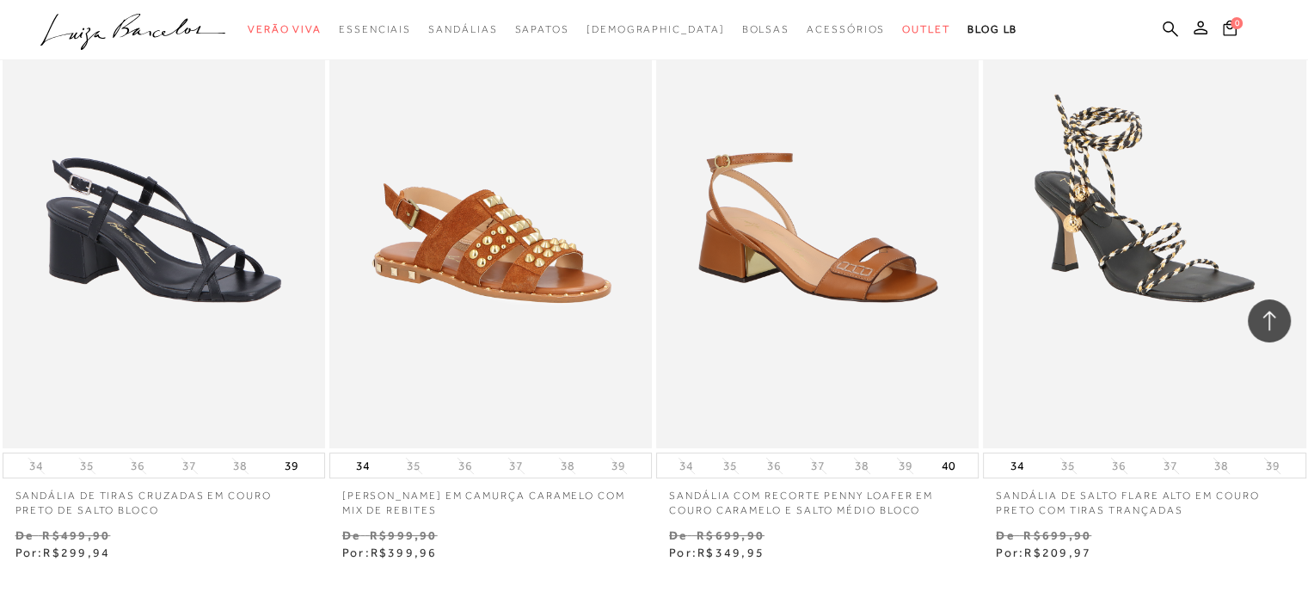
scroll to position [66139, 0]
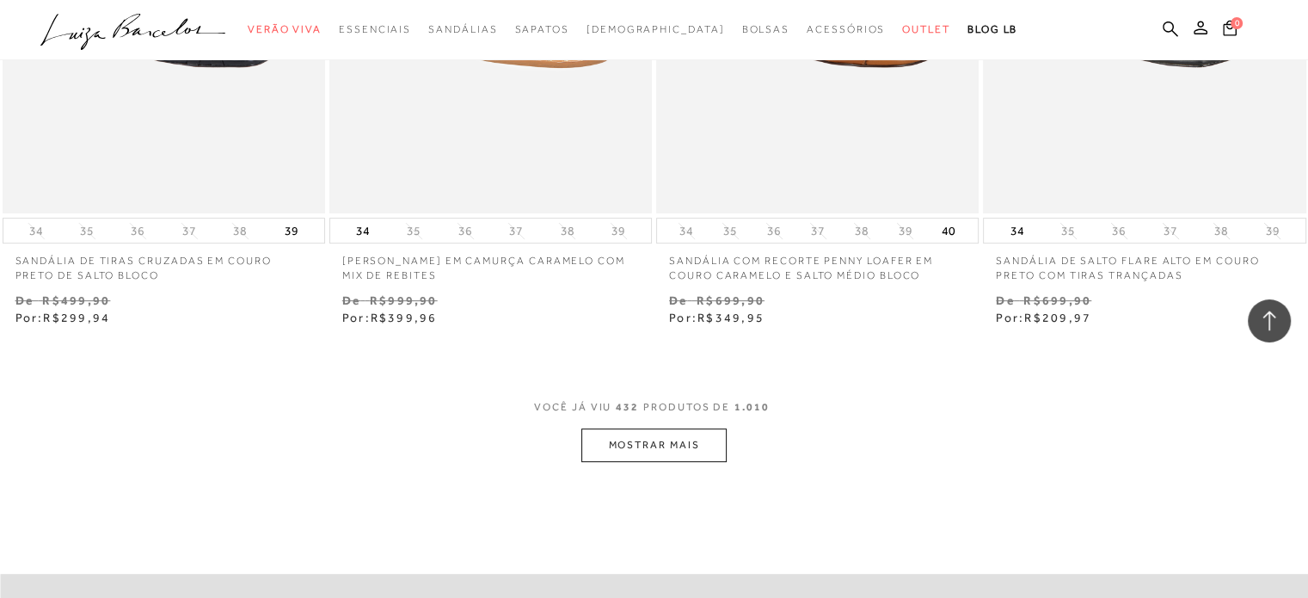
click at [648, 428] on button "MOSTRAR MAIS" at bounding box center [653, 445] width 144 height 34
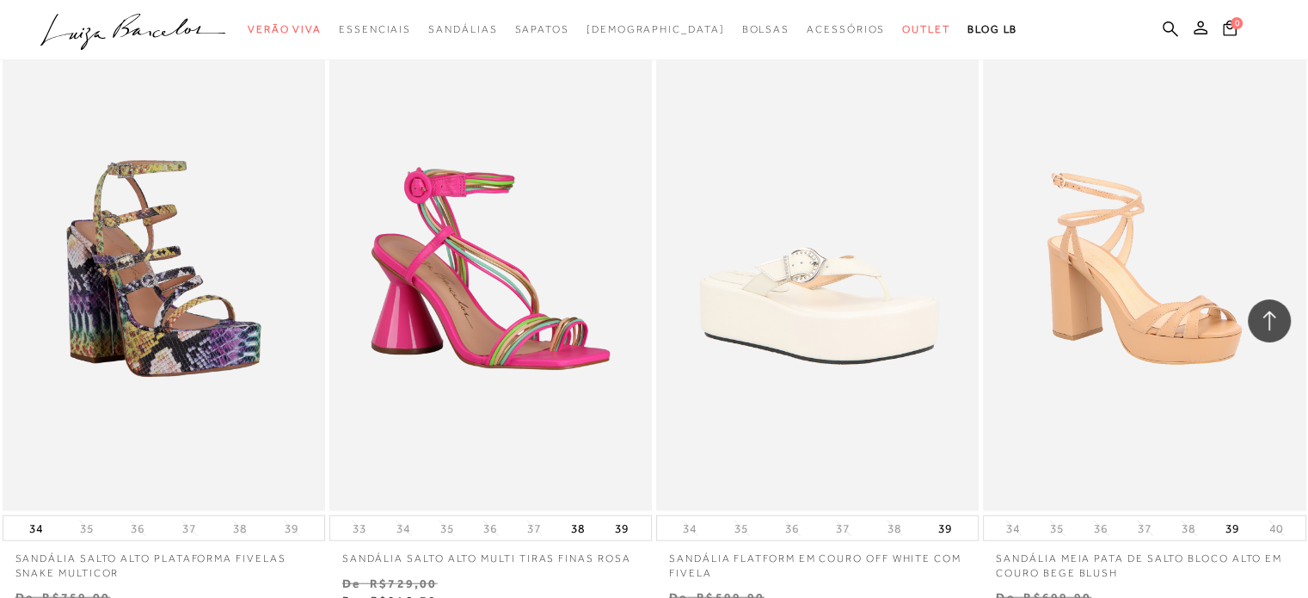
scroll to position [69865, 0]
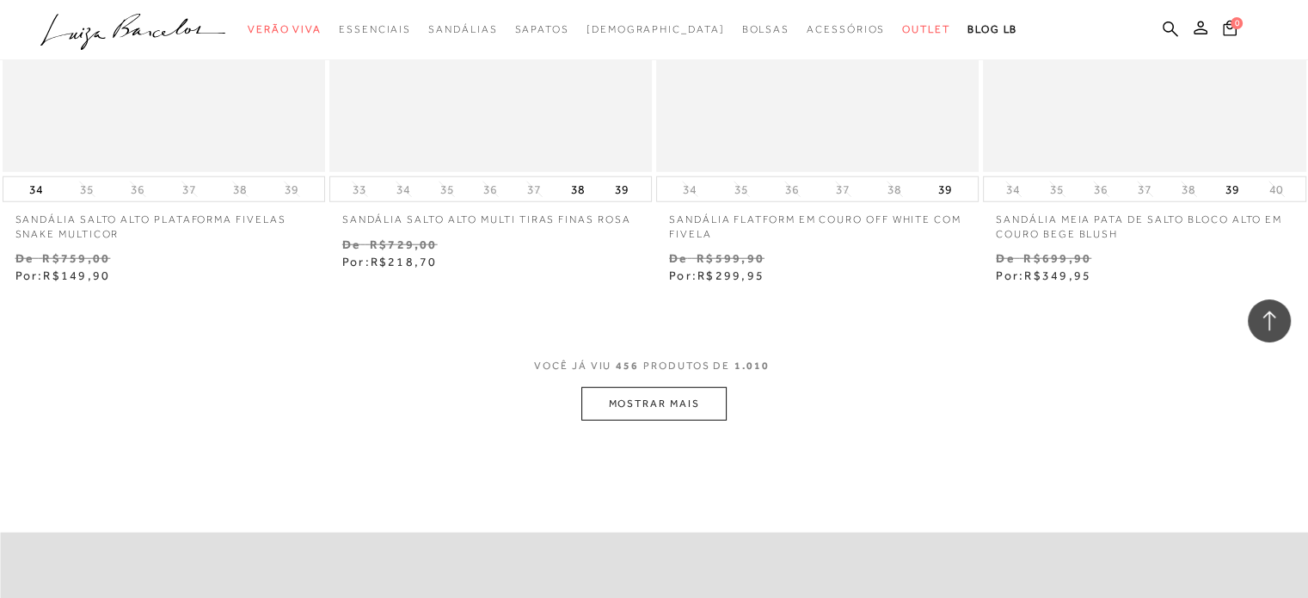
click at [654, 387] on button "MOSTRAR MAIS" at bounding box center [653, 404] width 144 height 34
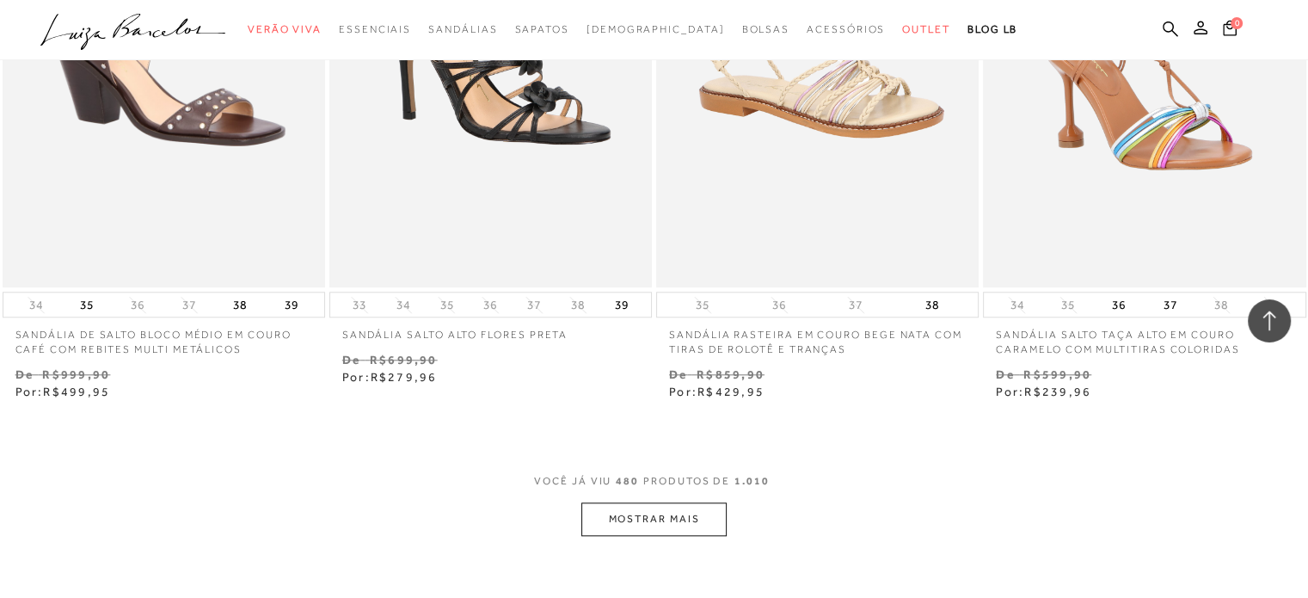
scroll to position [73477, 0]
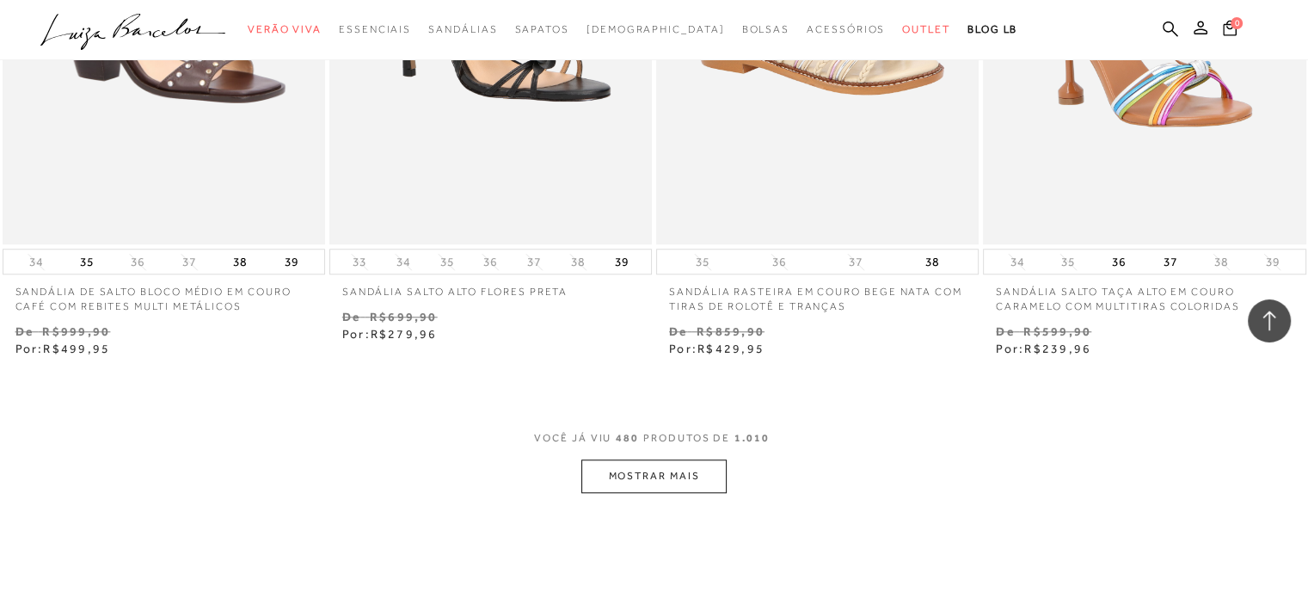
click at [648, 459] on button "MOSTRAR MAIS" at bounding box center [653, 476] width 144 height 34
